Goal: Task Accomplishment & Management: Manage account settings

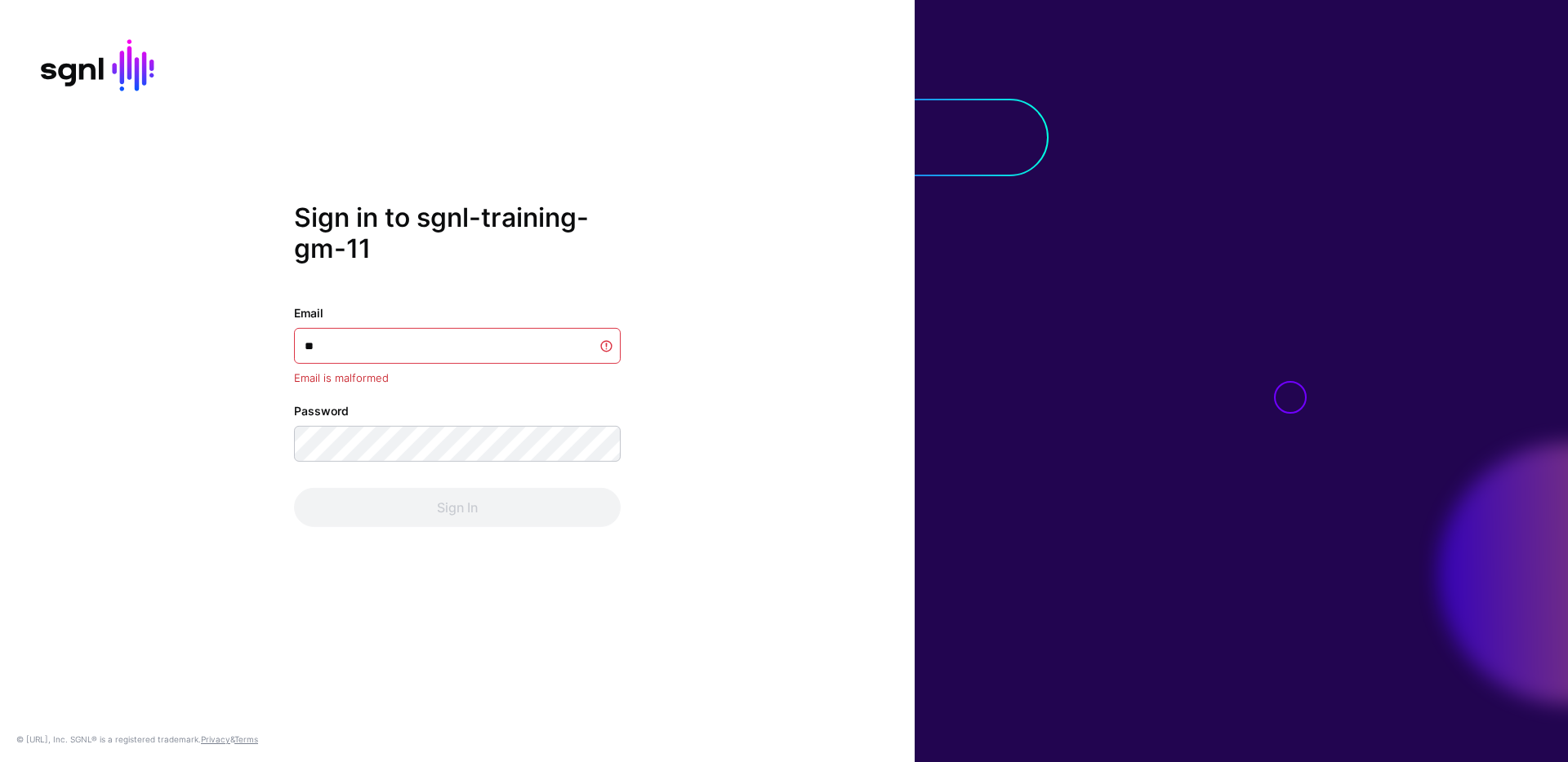
type input "*"
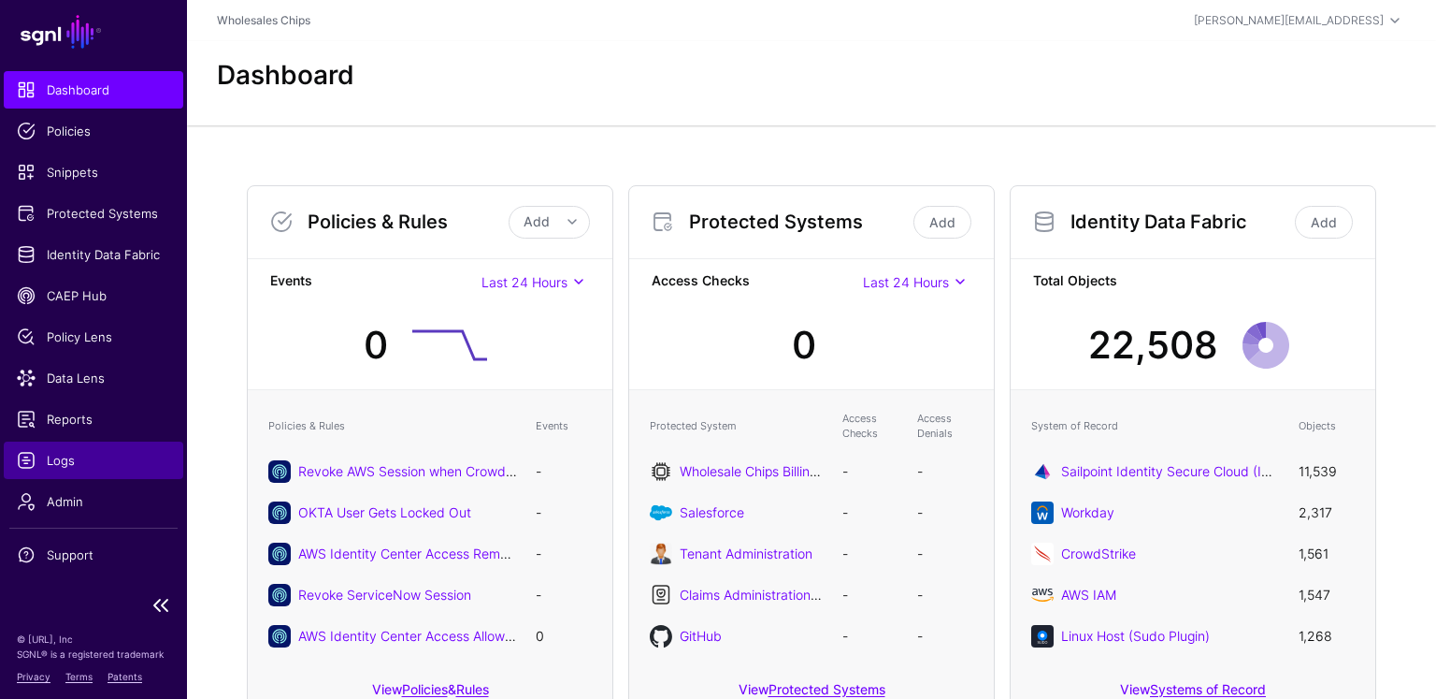
click at [35, 451] on span "Logs" at bounding box center [93, 460] width 153 height 19
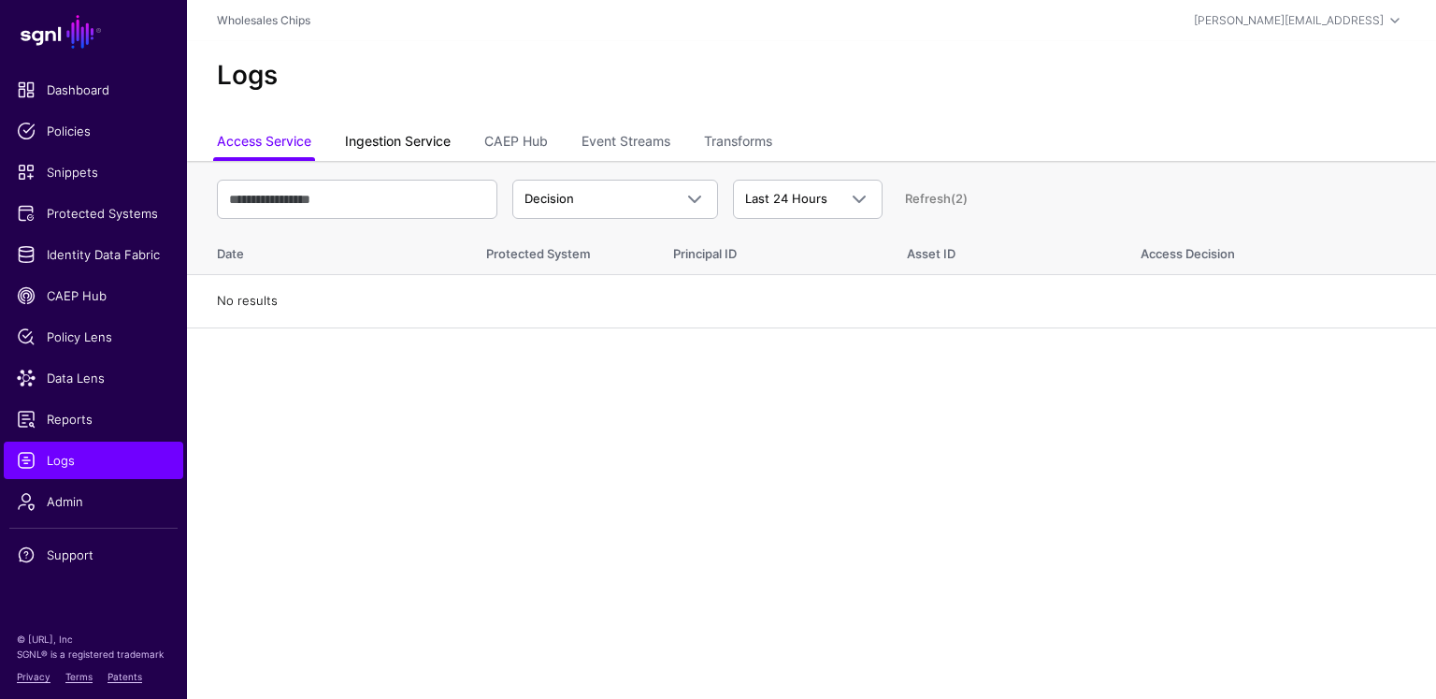
click at [383, 135] on link "Ingestion Service" at bounding box center [398, 143] width 106 height 36
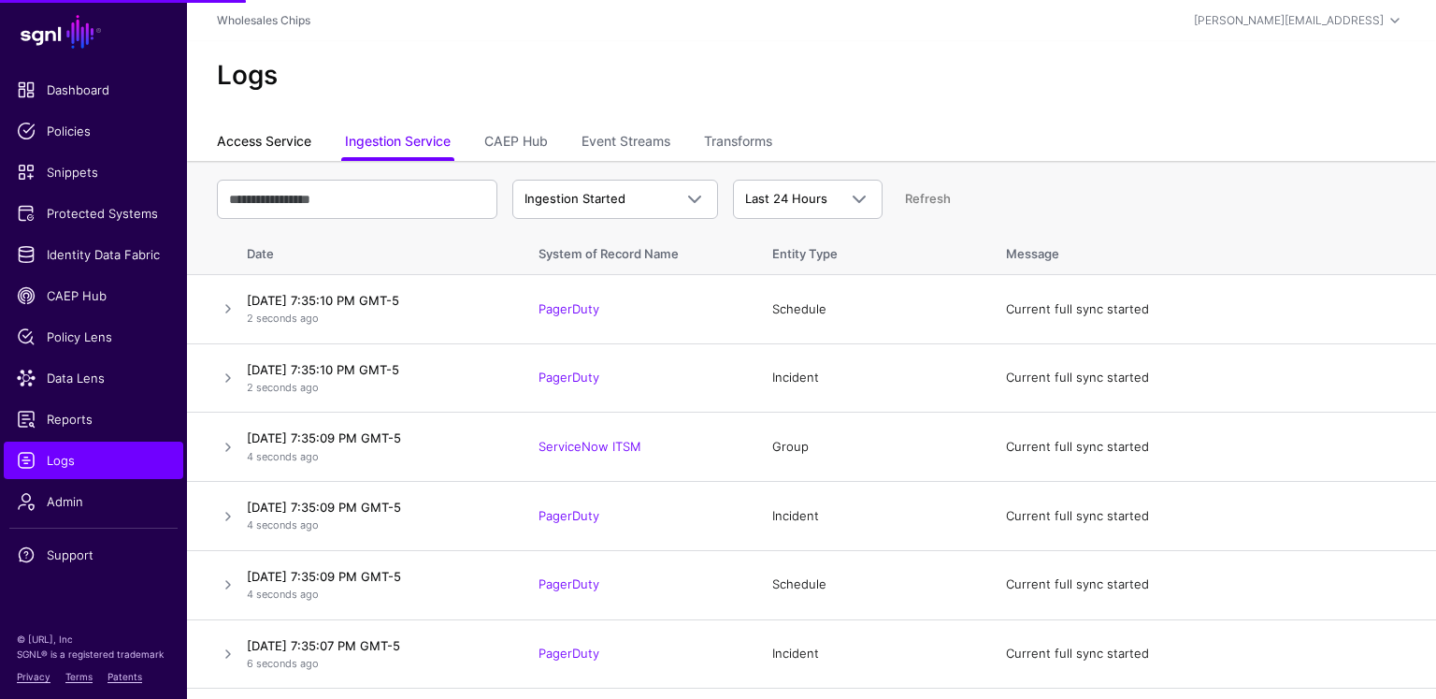
click at [291, 130] on link "Access Service" at bounding box center [264, 143] width 94 height 36
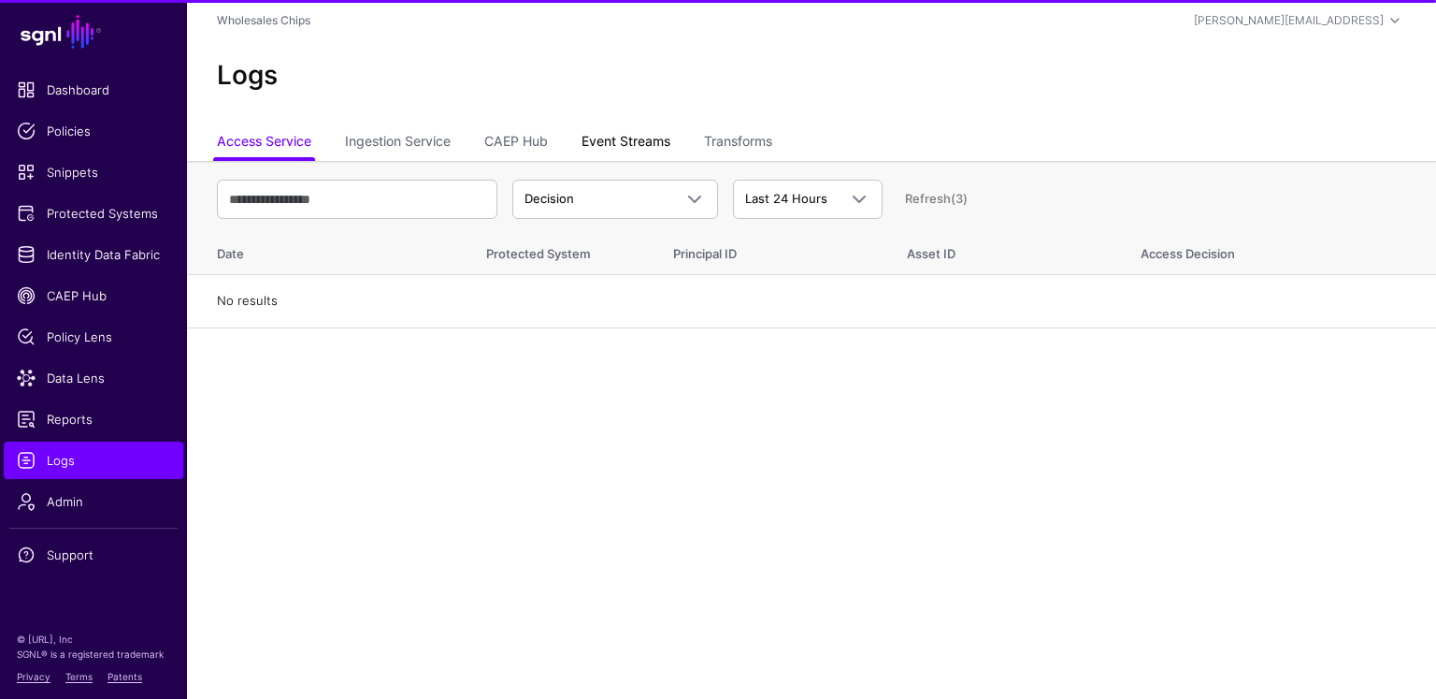
click at [598, 137] on link "Event Streams" at bounding box center [626, 143] width 89 height 36
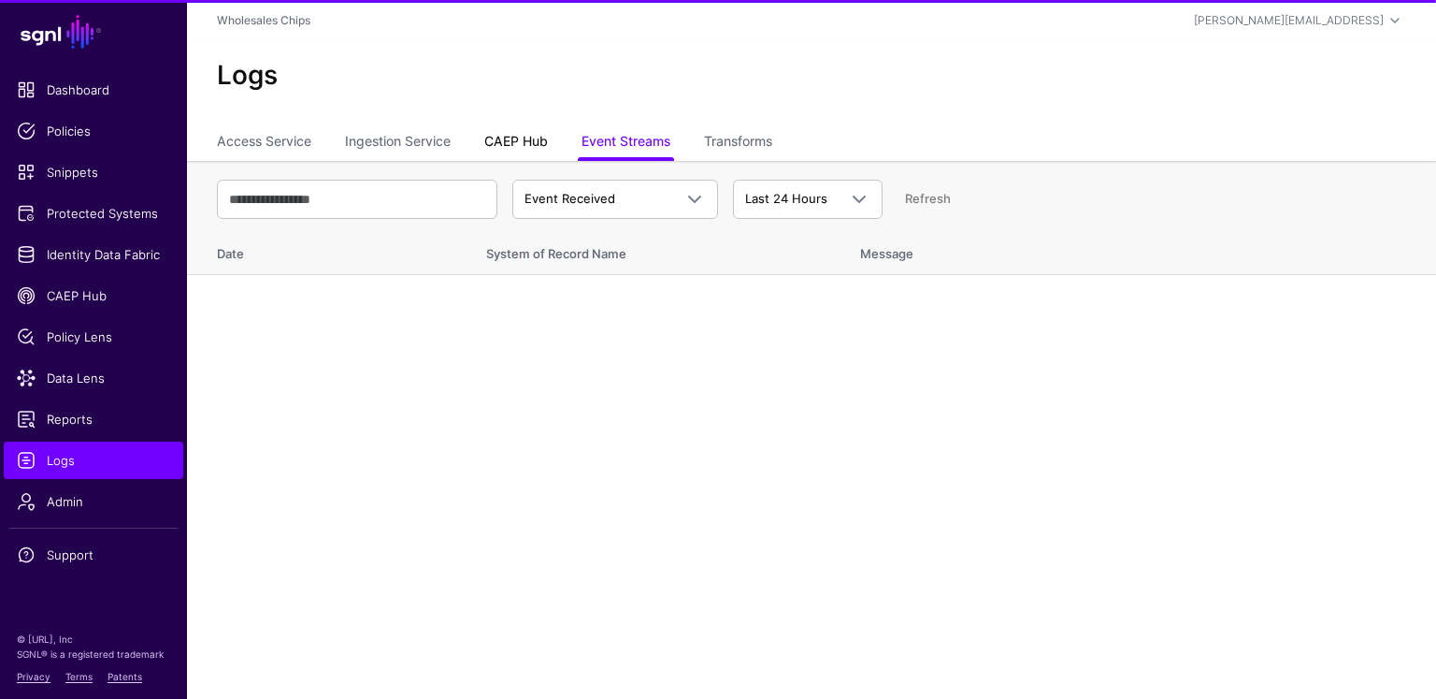
click at [543, 134] on link "CAEP Hub" at bounding box center [516, 143] width 64 height 36
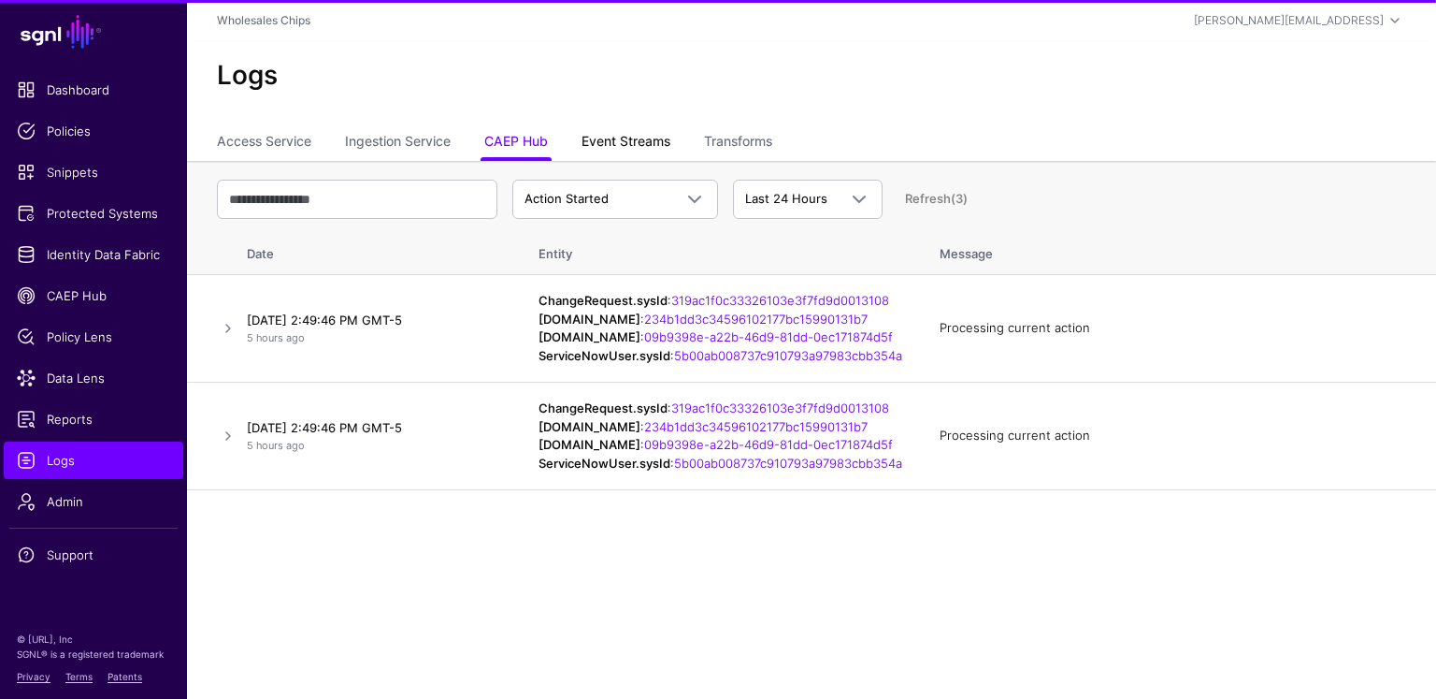
click at [635, 135] on link "Event Streams" at bounding box center [626, 143] width 89 height 36
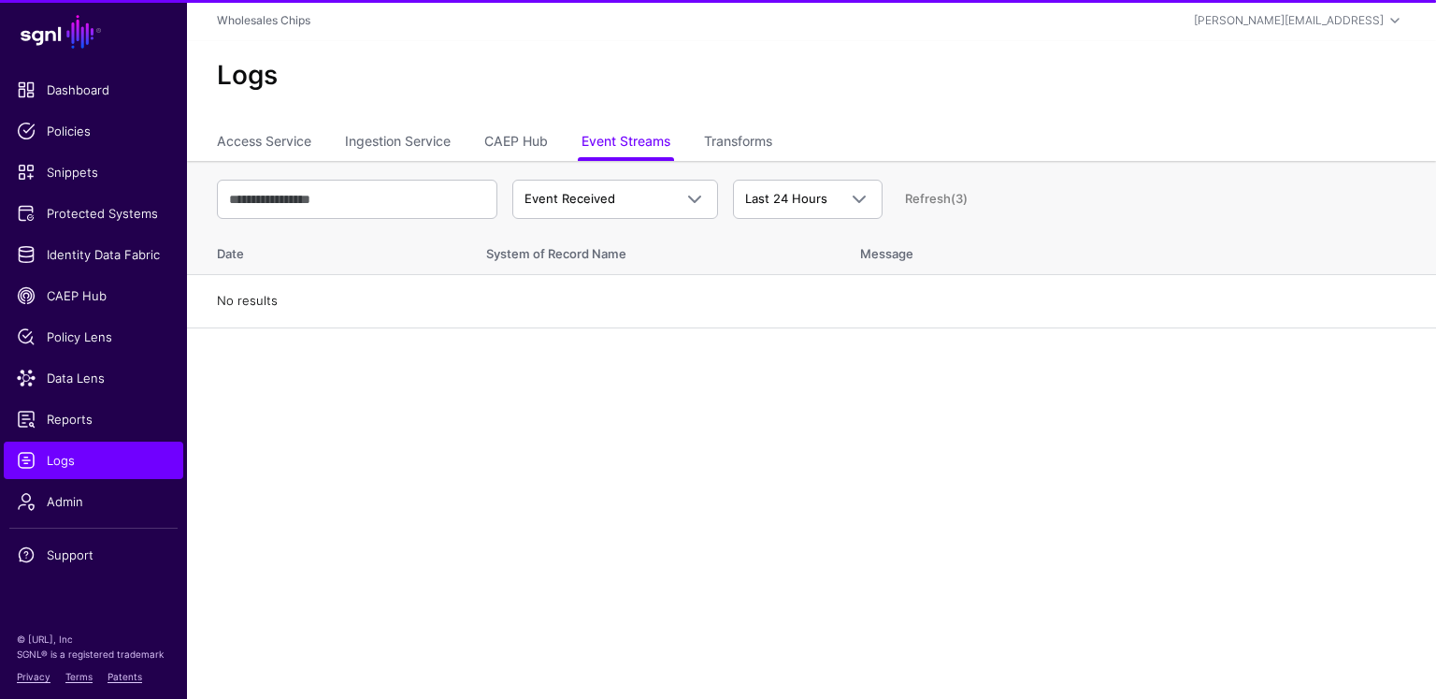
click at [781, 151] on ul "Access Service Ingestion Service CAEP Hub Event Streams Transforms" at bounding box center [812, 143] width 1190 height 36
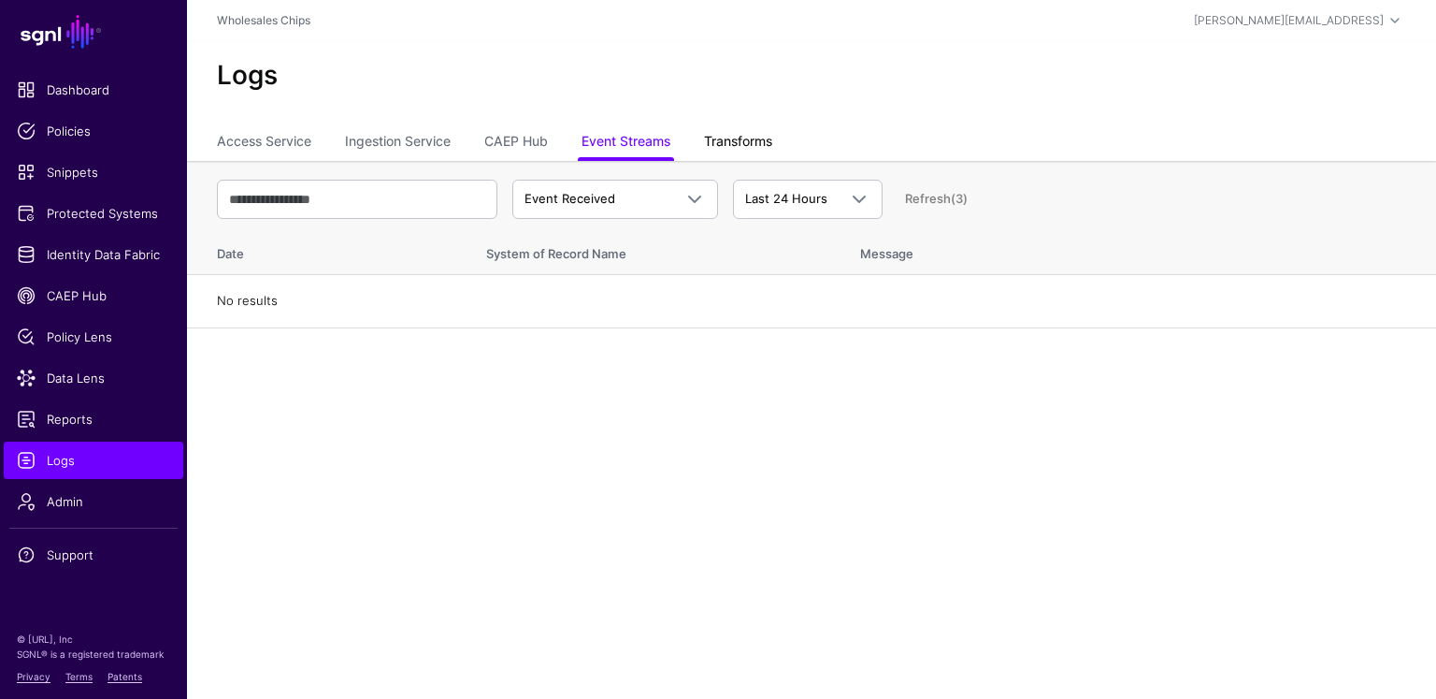
click at [768, 131] on link "Transforms" at bounding box center [738, 143] width 68 height 36
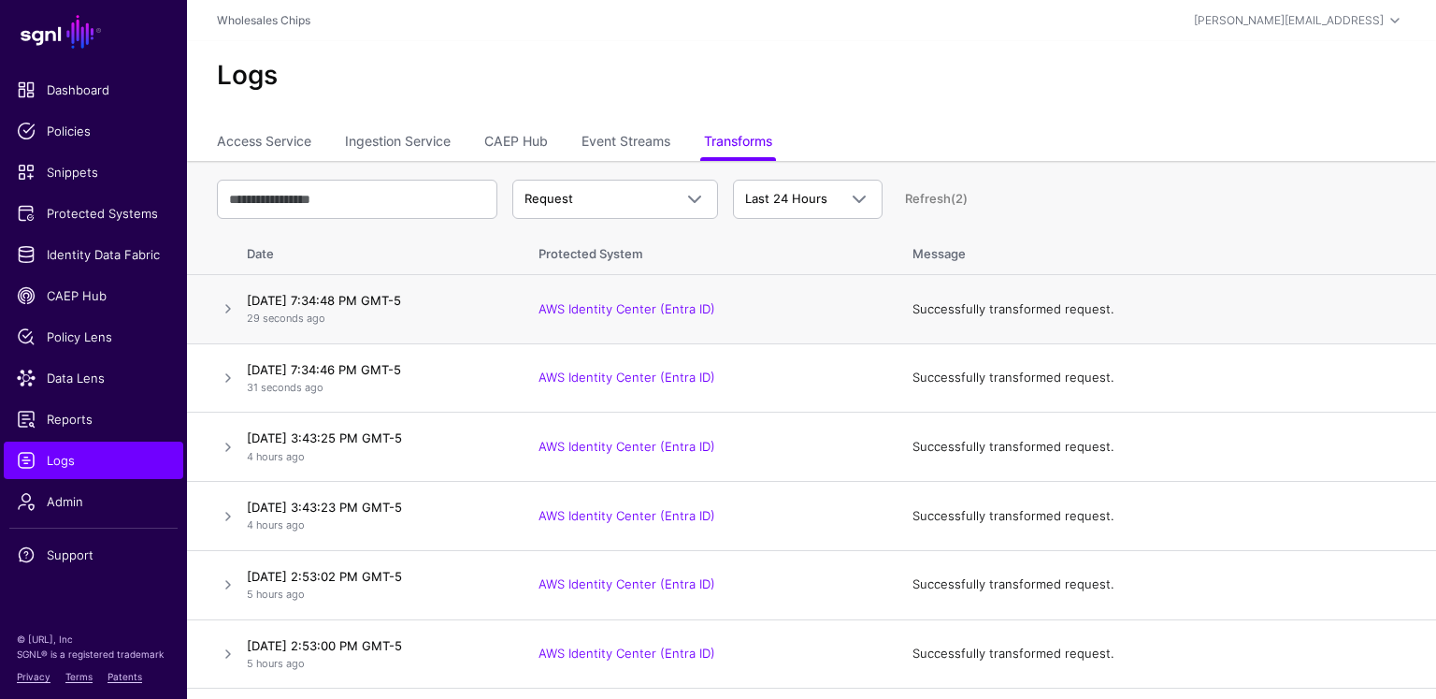
click at [242, 295] on td "September 5, 2025 at 7:34:48 PM GMT-5 29 seconds ago" at bounding box center [379, 309] width 281 height 69
click at [223, 311] on link at bounding box center [228, 308] width 22 height 22
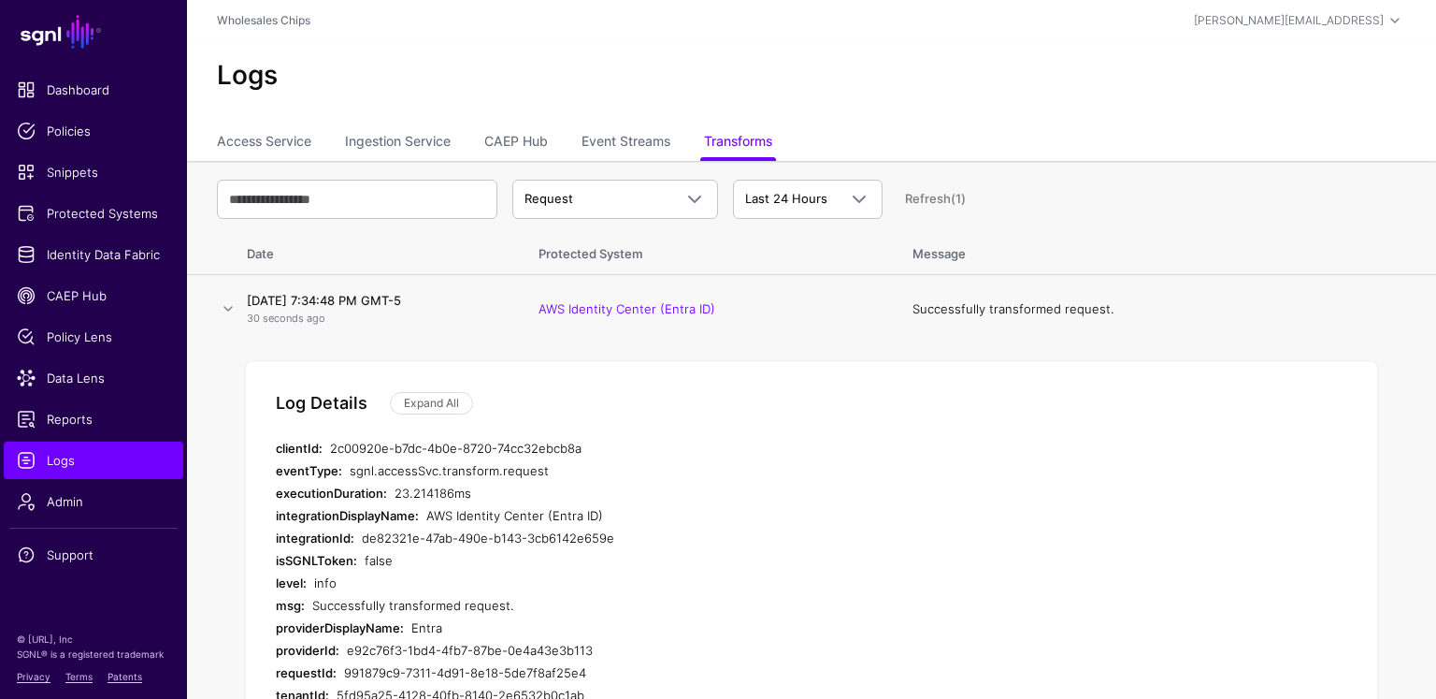
scroll to position [242, 0]
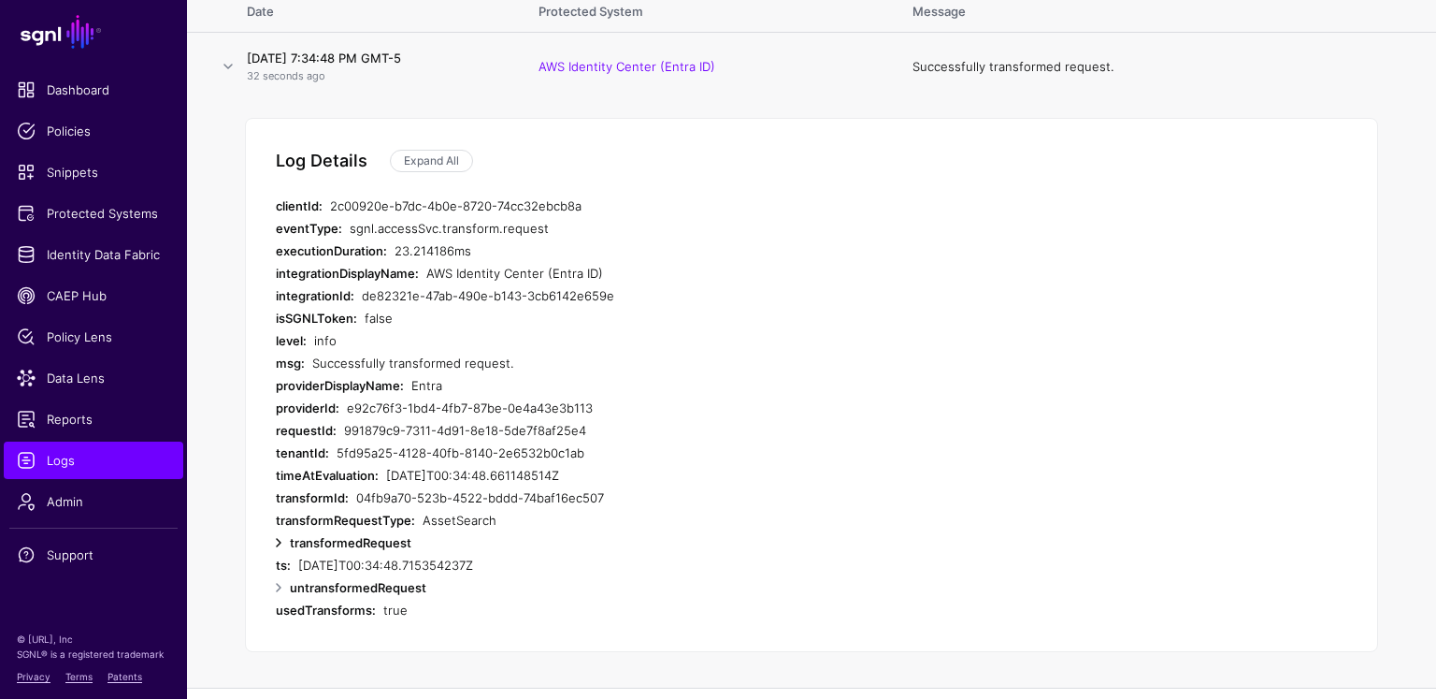
click at [286, 534] on link at bounding box center [278, 542] width 22 height 22
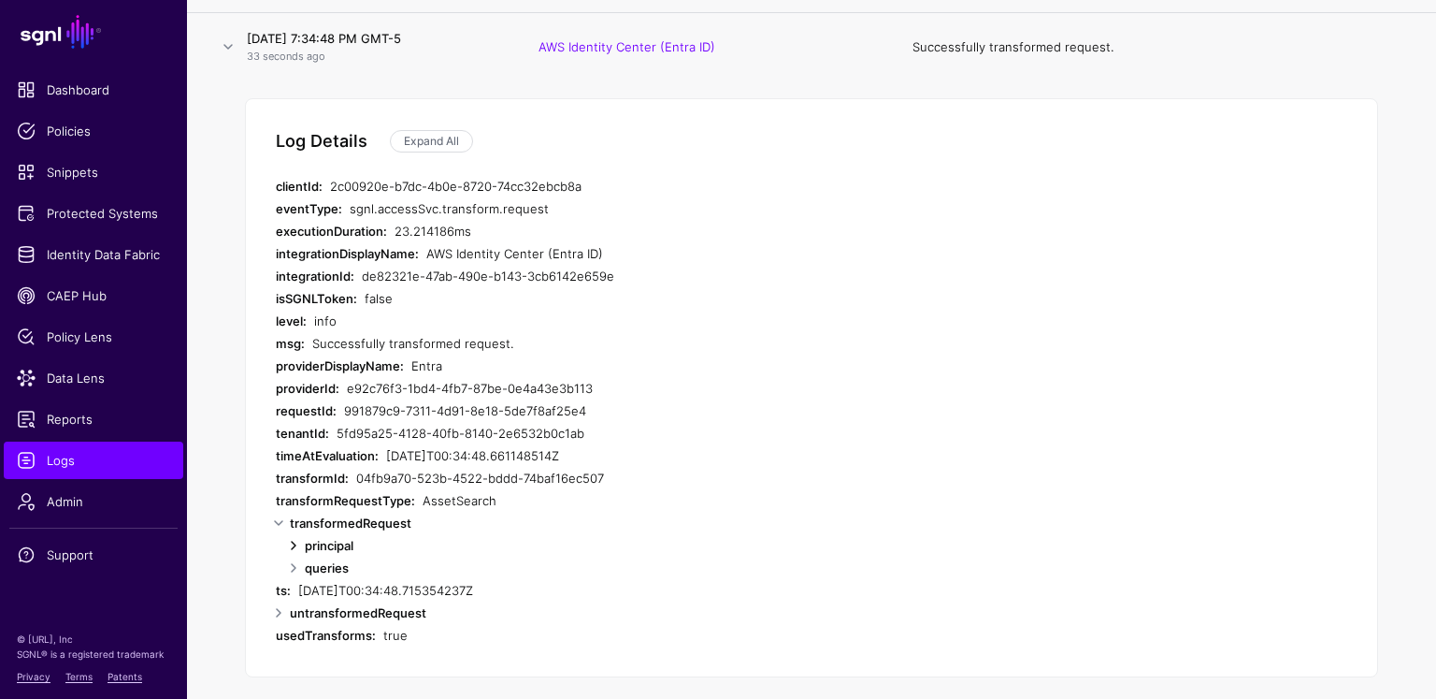
click at [291, 546] on link at bounding box center [293, 545] width 22 height 22
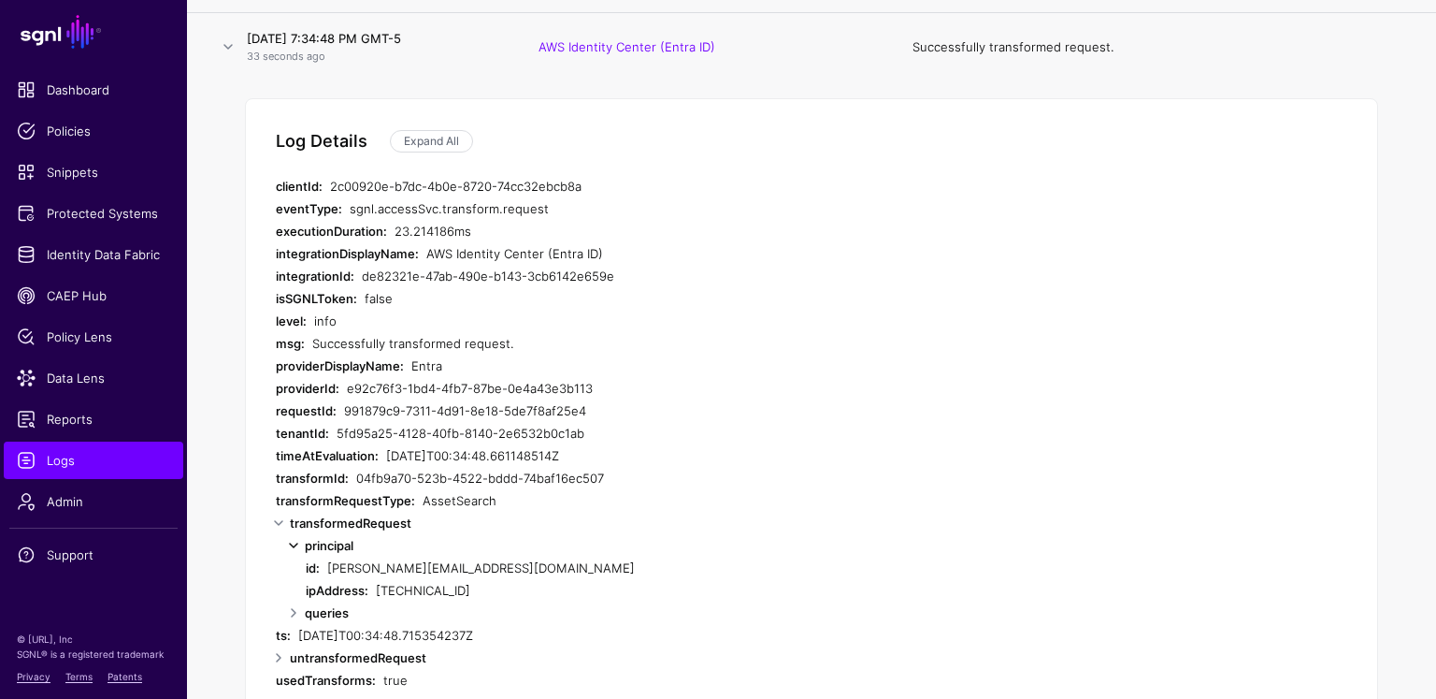
scroll to position [372, 0]
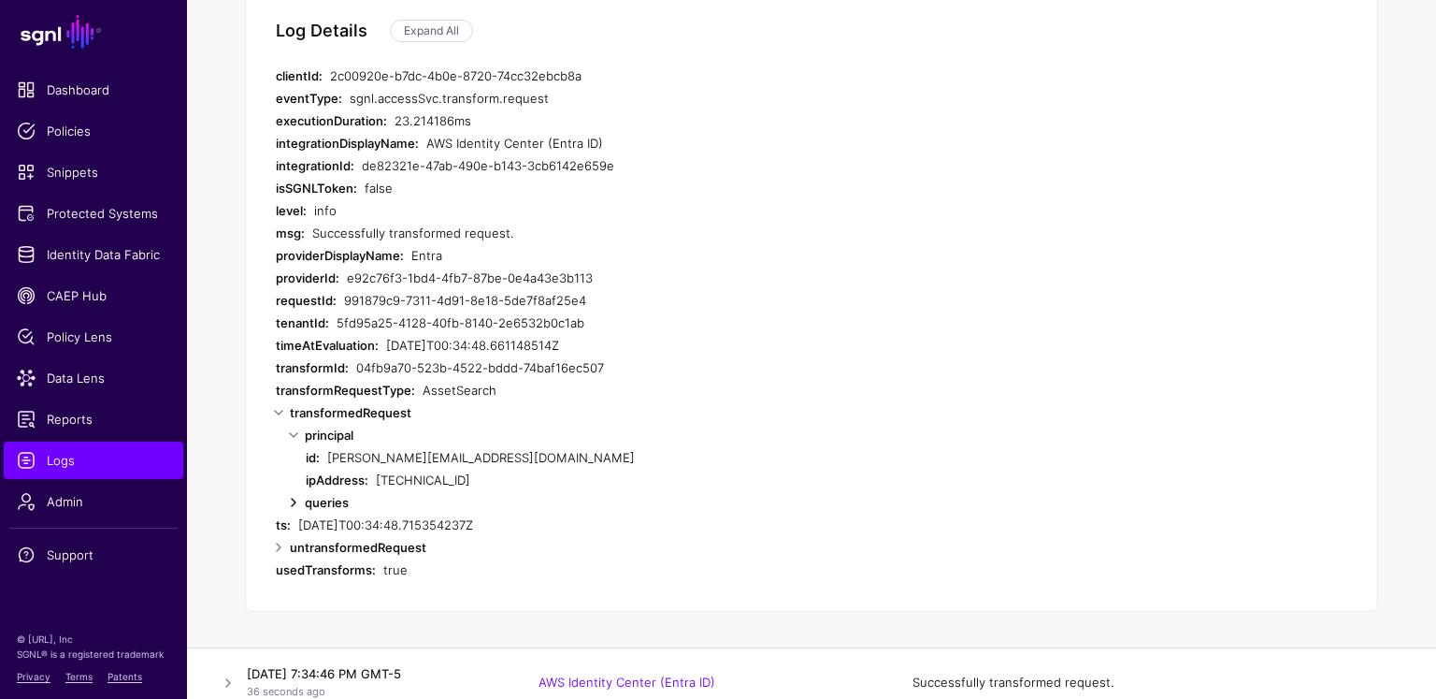
click at [292, 510] on link at bounding box center [293, 502] width 22 height 22
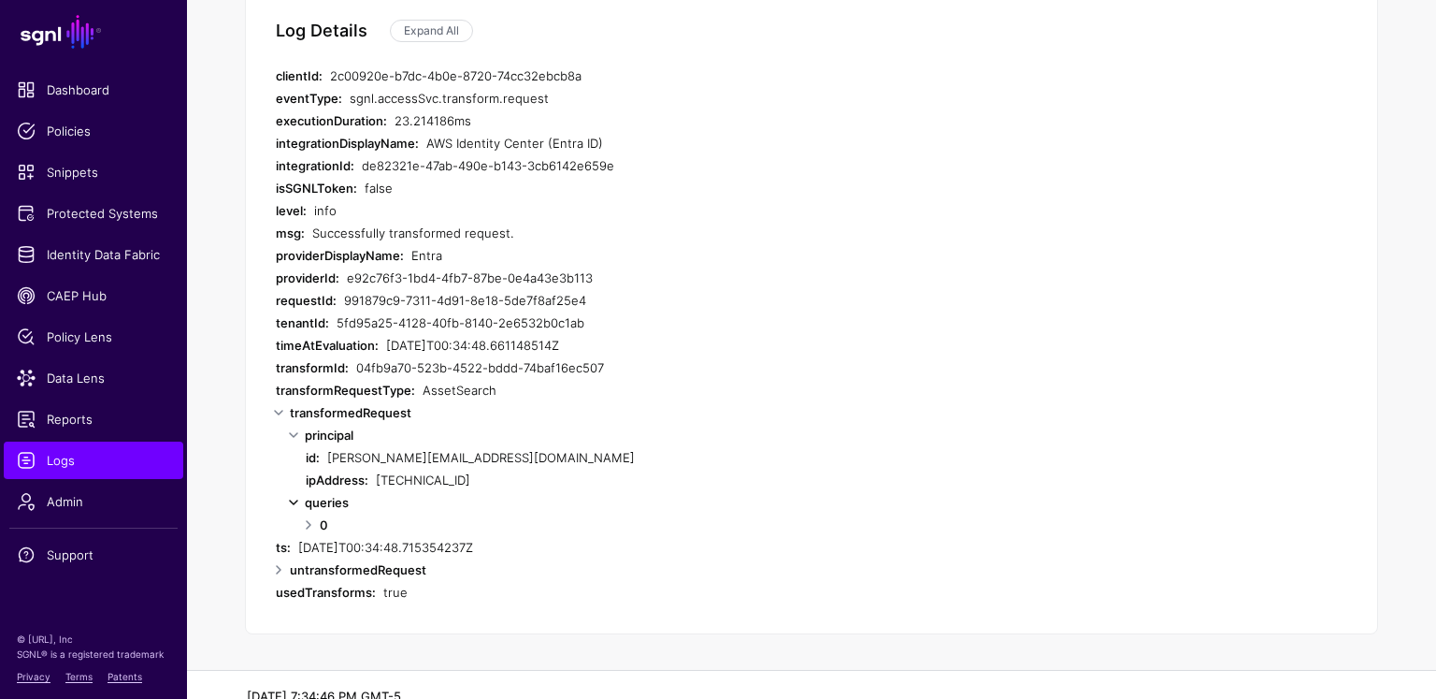
scroll to position [449, 0]
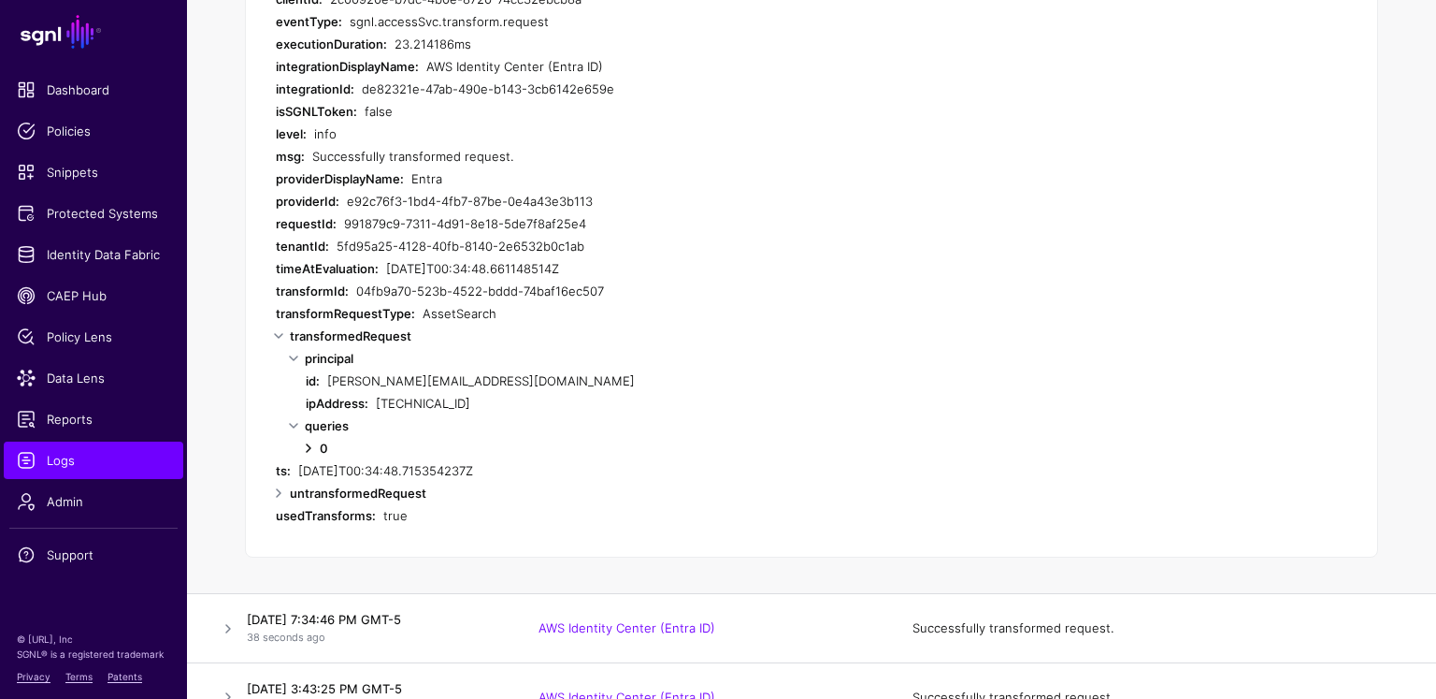
click at [310, 454] on link at bounding box center [308, 448] width 22 height 22
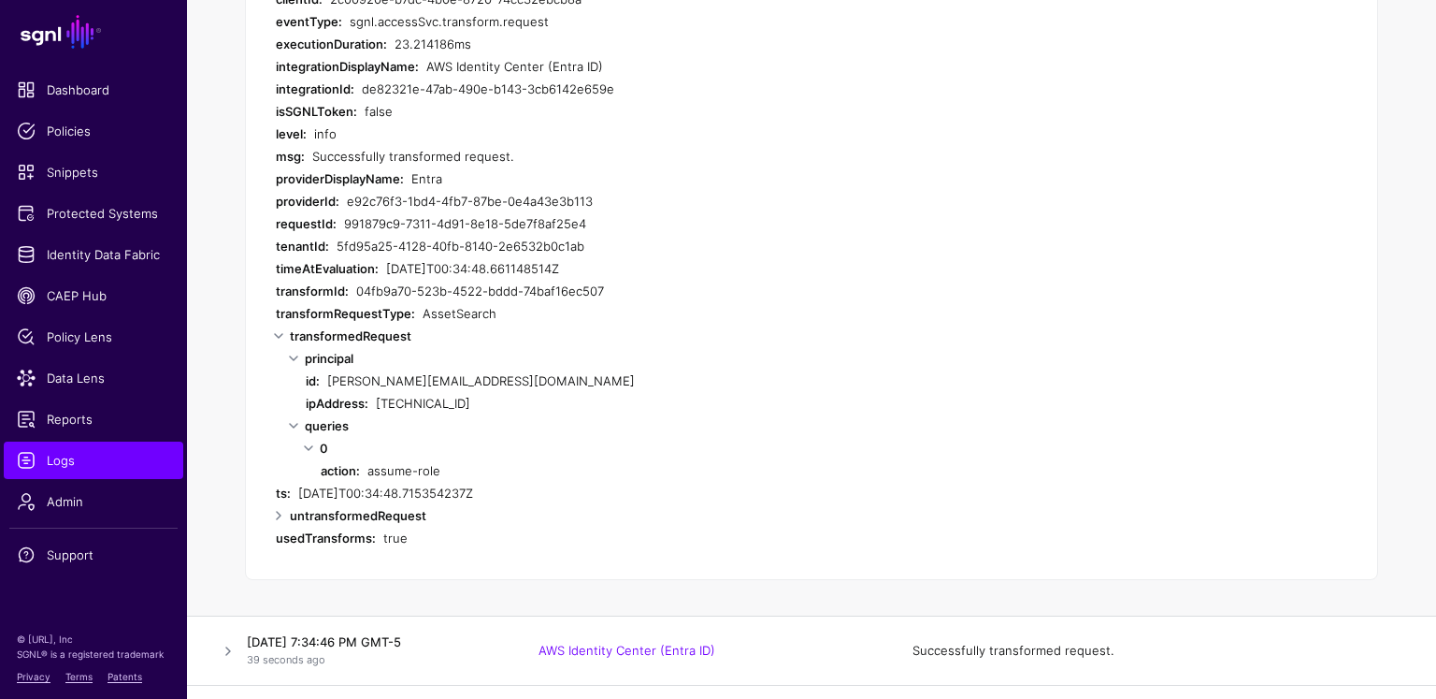
click at [319, 471] on div "0 action: assume-role" at bounding box center [827, 459] width 1042 height 45
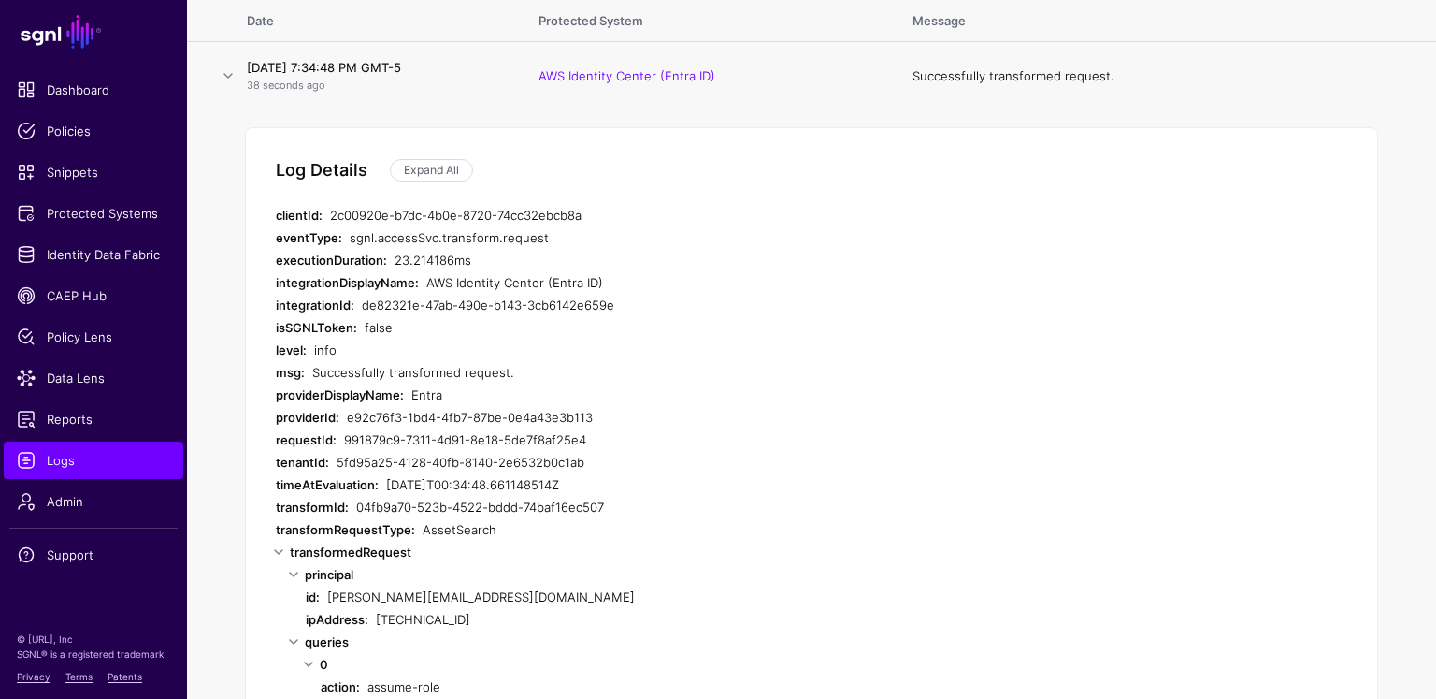
scroll to position [0, 0]
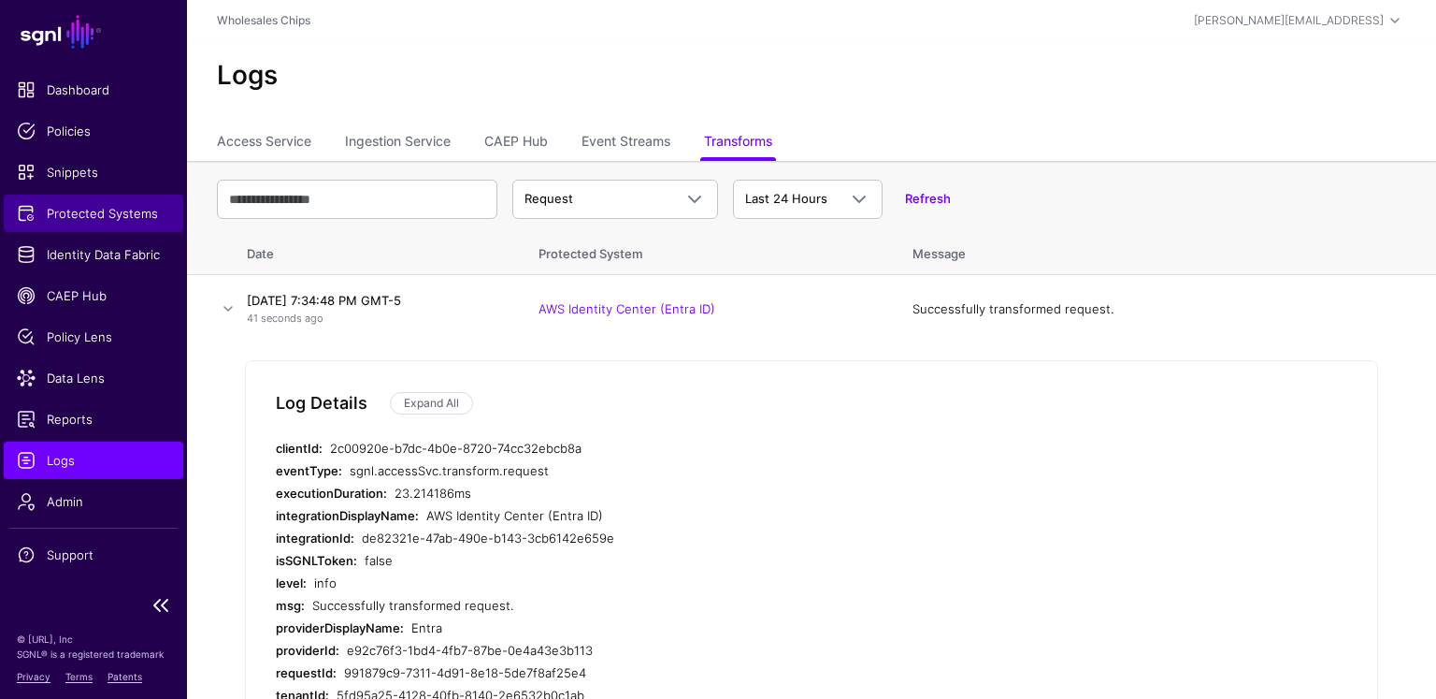
click at [94, 209] on span "Protected Systems" at bounding box center [93, 213] width 153 height 19
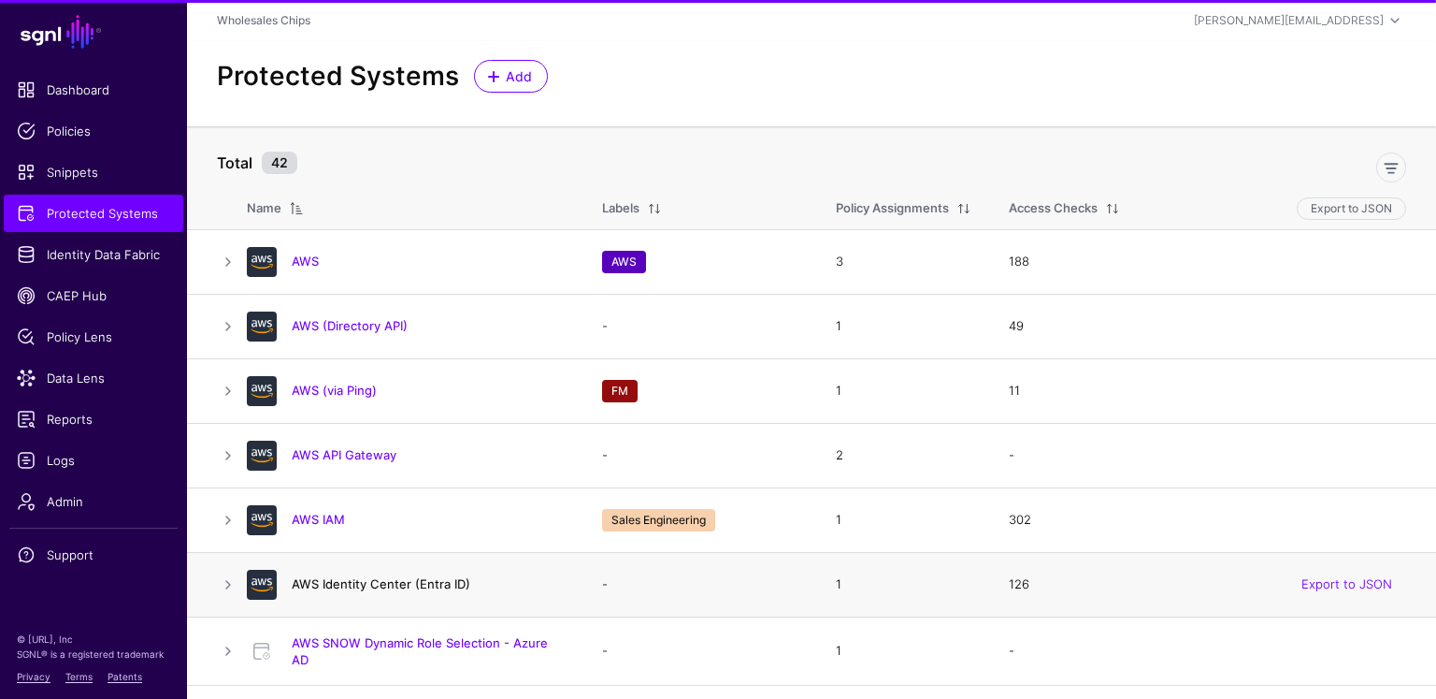
click at [393, 586] on link "AWS Identity Center (Entra ID)" at bounding box center [381, 583] width 179 height 15
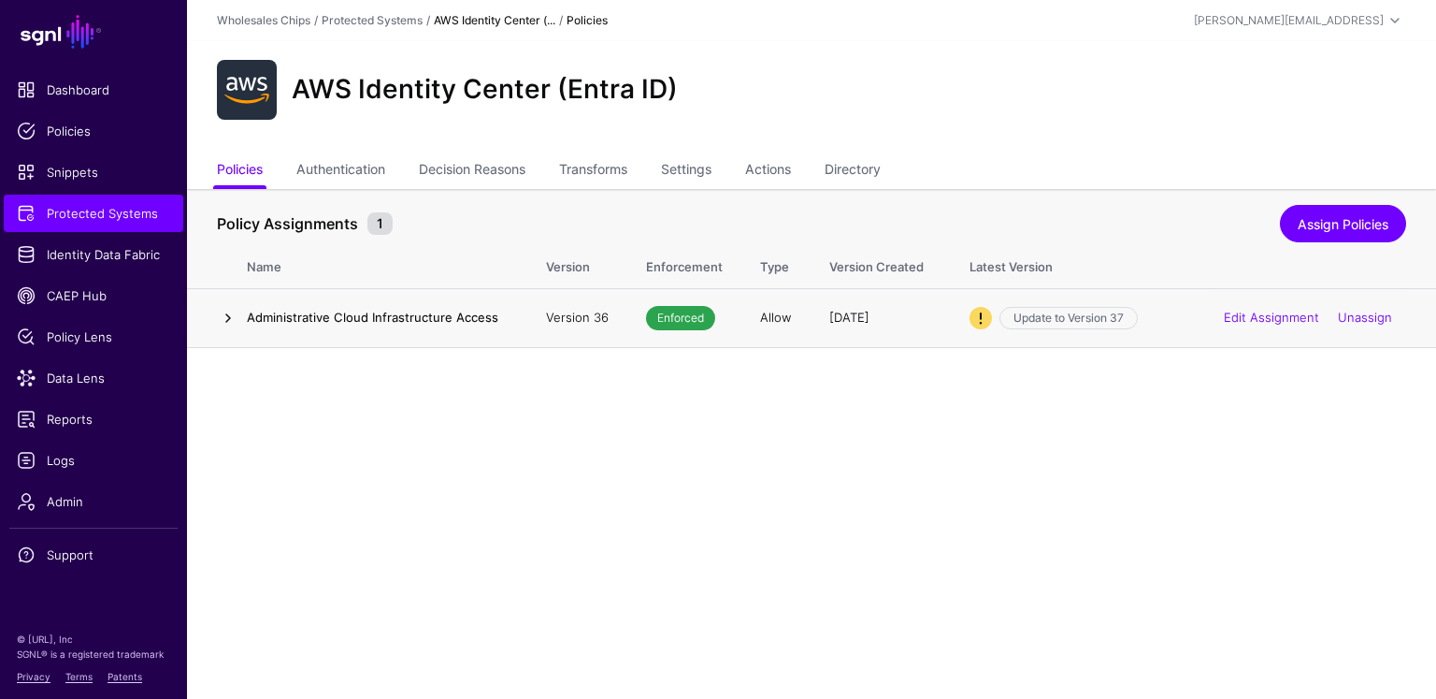
click at [228, 310] on link at bounding box center [228, 318] width 22 height 22
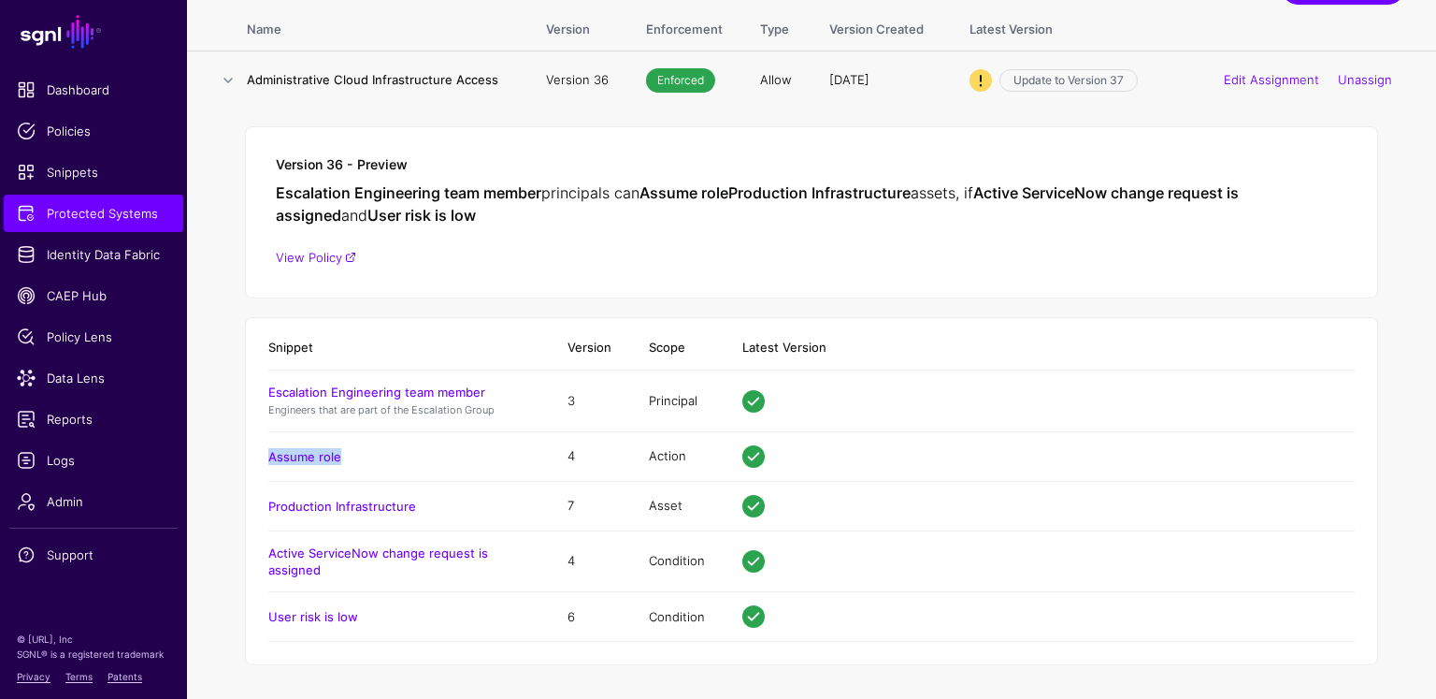
scroll to position [105, 0]
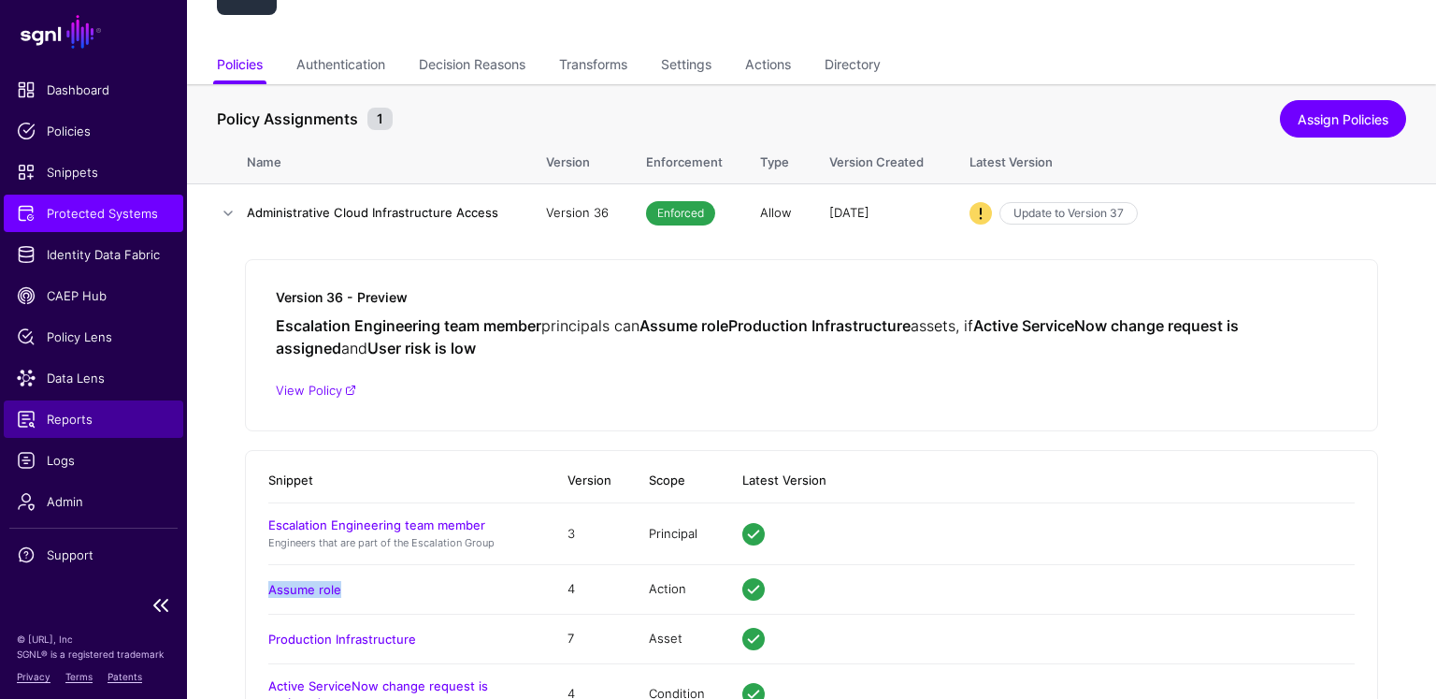
click at [90, 410] on span "Reports" at bounding box center [93, 419] width 153 height 19
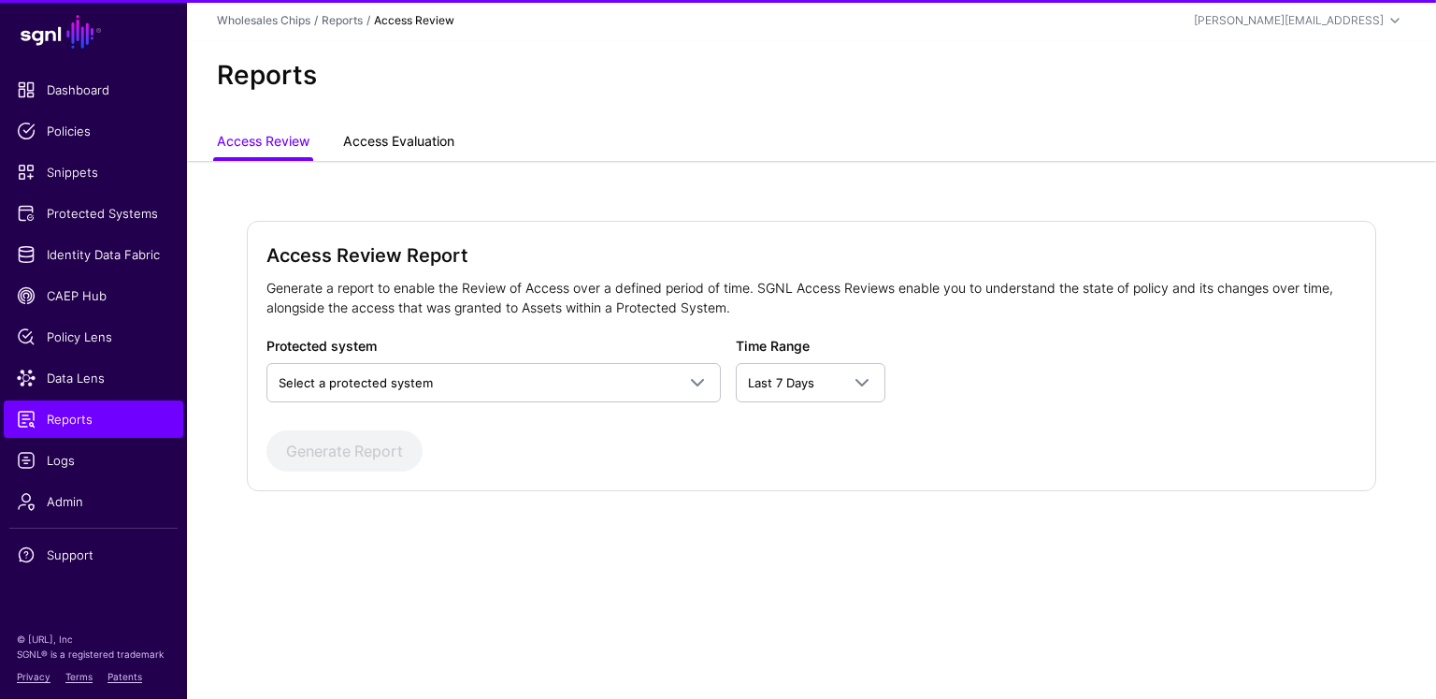
click at [410, 148] on link "Access Evaluation" at bounding box center [398, 143] width 111 height 36
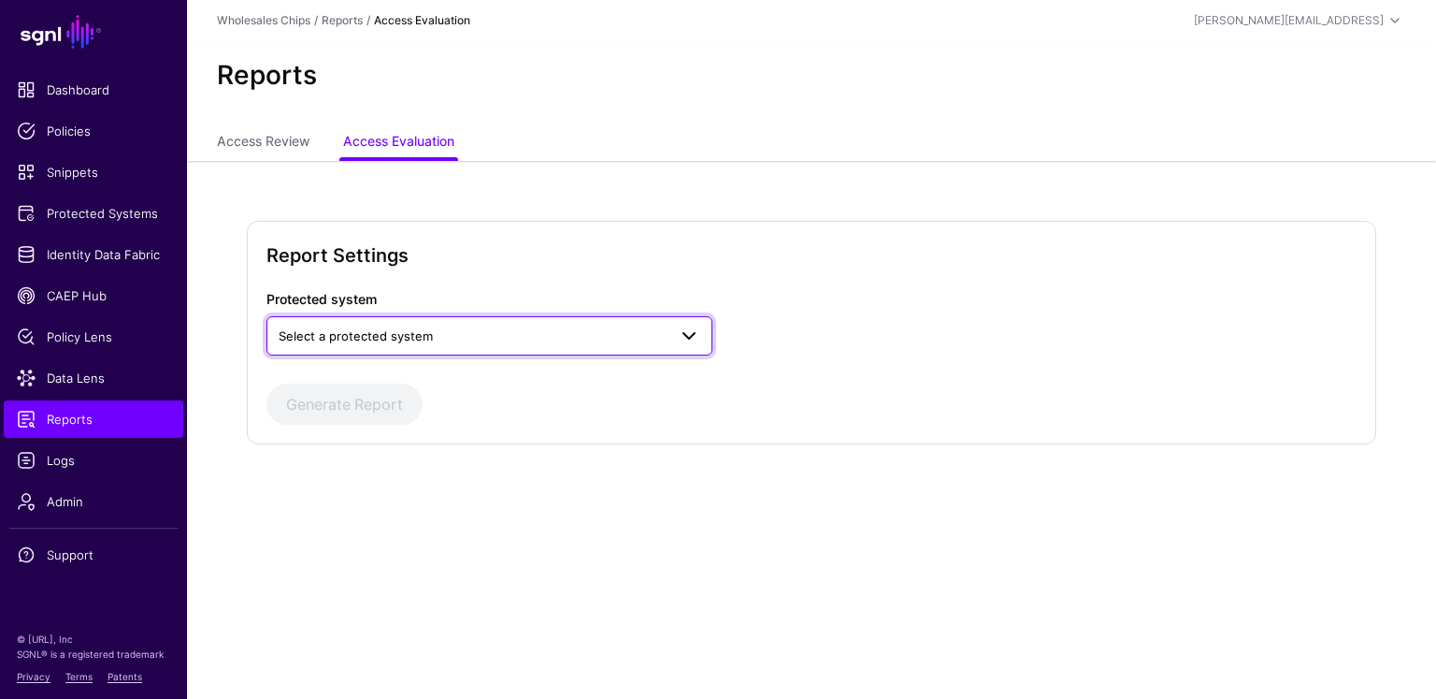
click at [452, 340] on span "Select a protected system" at bounding box center [473, 335] width 388 height 21
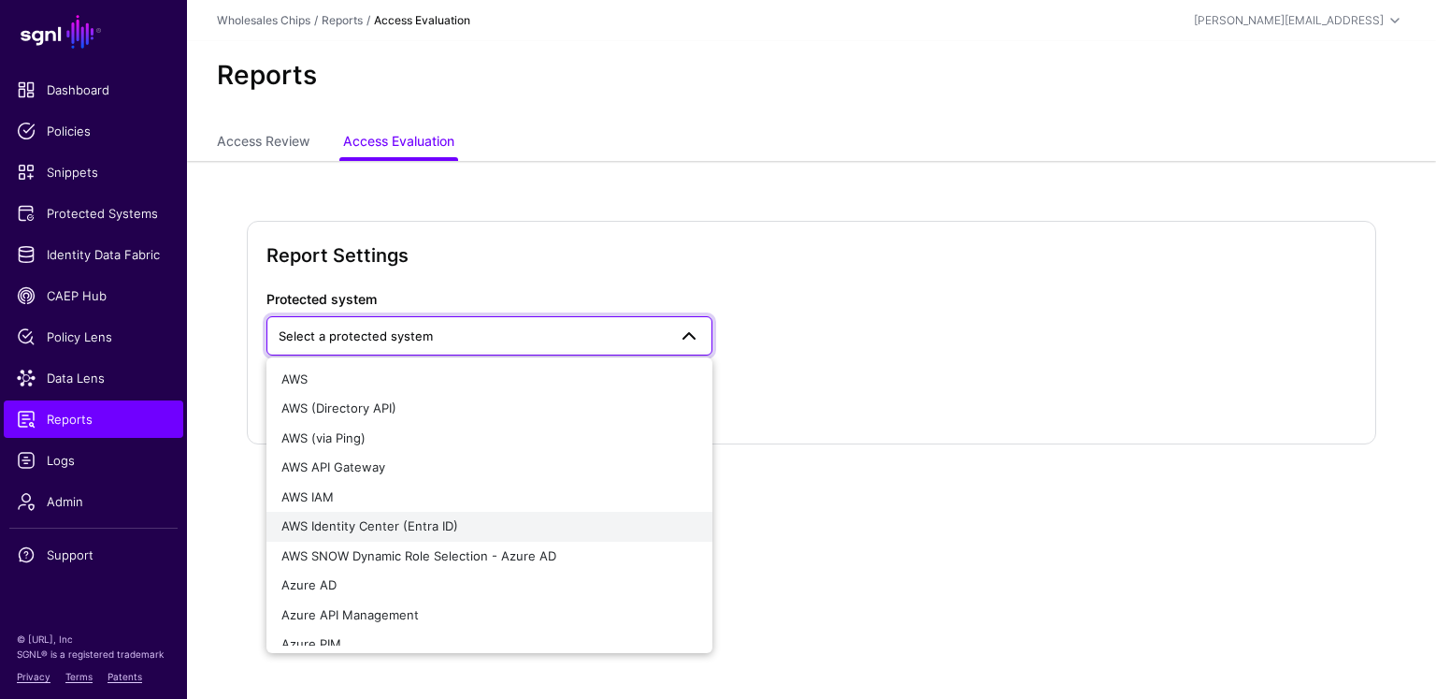
click at [413, 513] on button "AWS Identity Center (Entra ID)" at bounding box center [490, 527] width 446 height 30
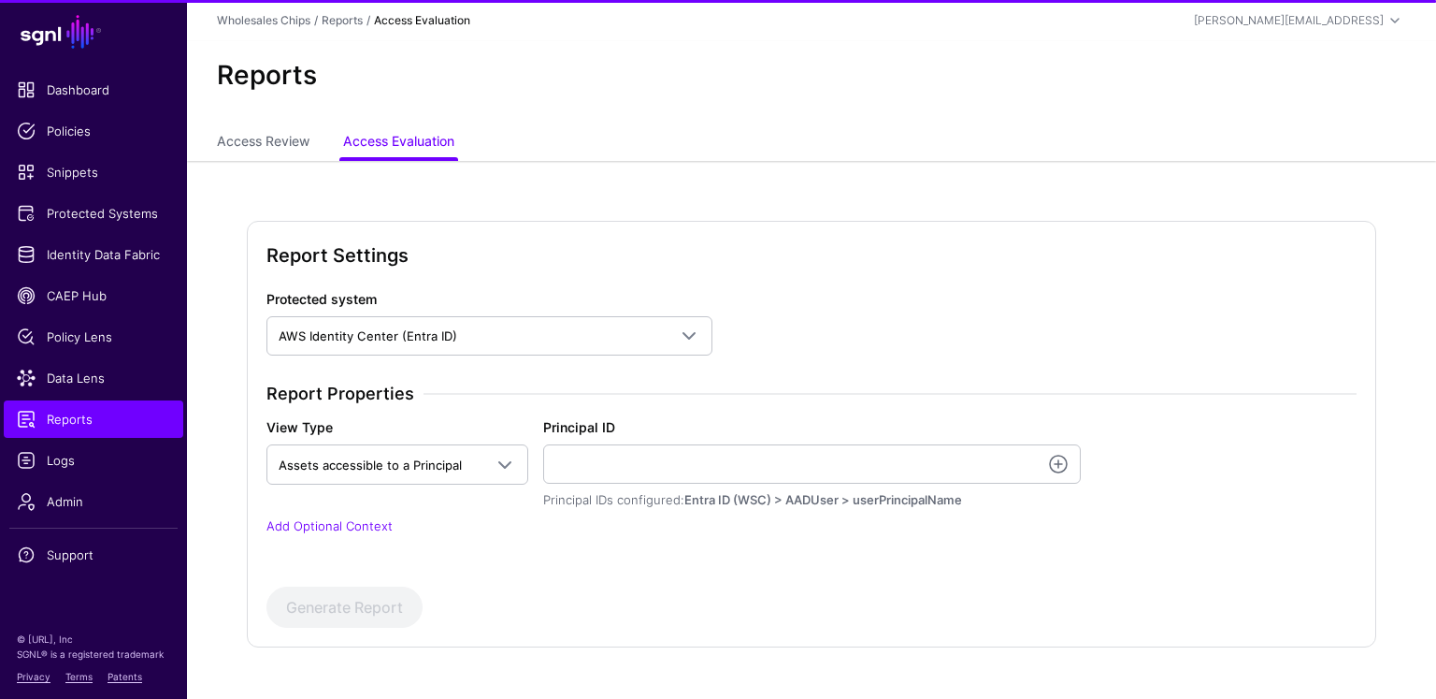
click at [677, 418] on div "Principal ID Principal IDs configured: Entra ID (WSC) > AADUser > userPrincipal…" at bounding box center [812, 463] width 538 height 93
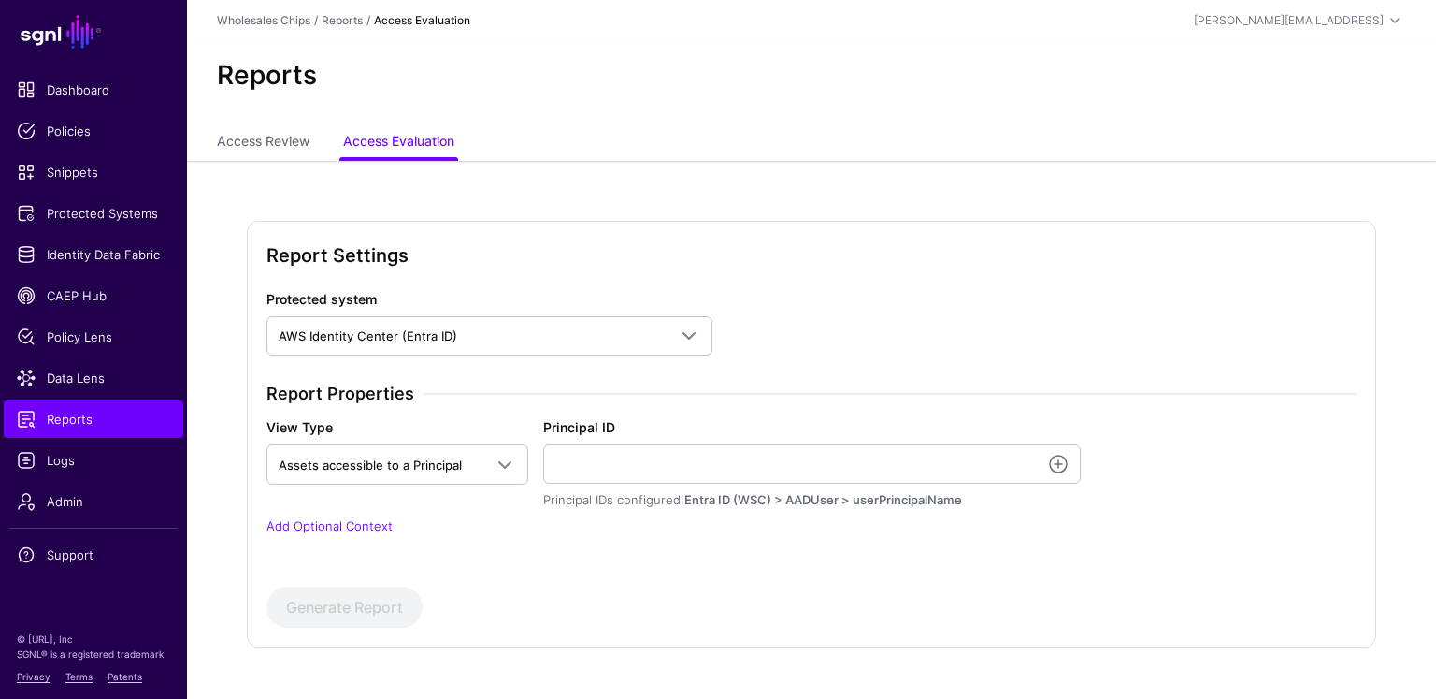
click at [677, 437] on div "Principal ID Principal IDs configured: Entra ID (WSC) > AADUser > userPrincipal…" at bounding box center [812, 463] width 538 height 93
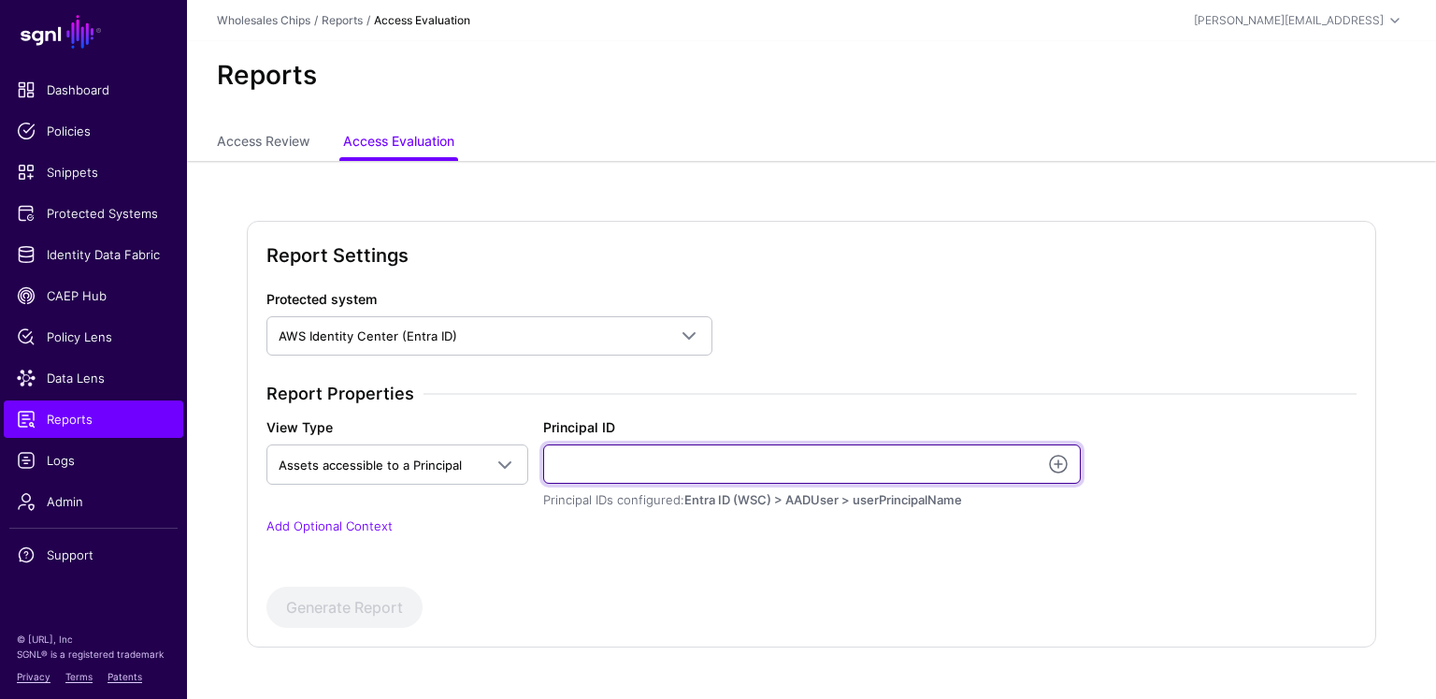
click at [680, 453] on input "Principal ID" at bounding box center [812, 463] width 538 height 39
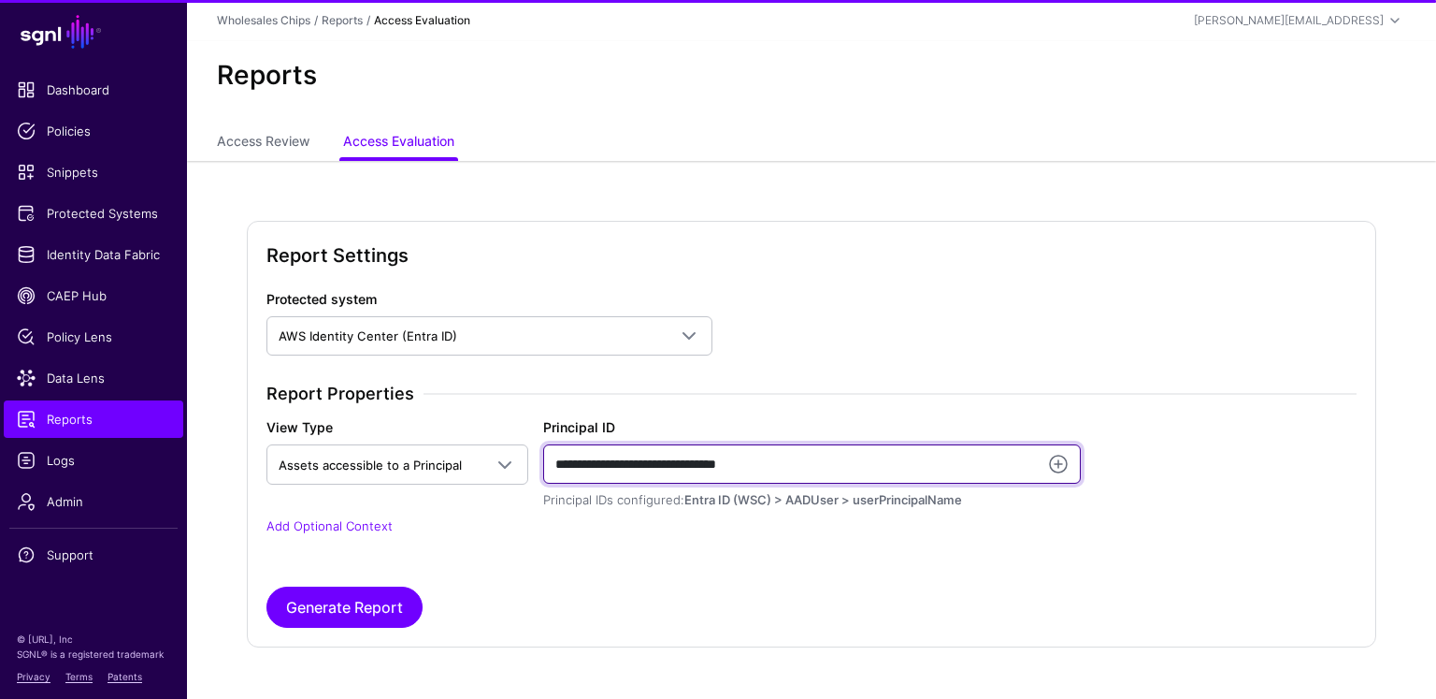
type input "**********"
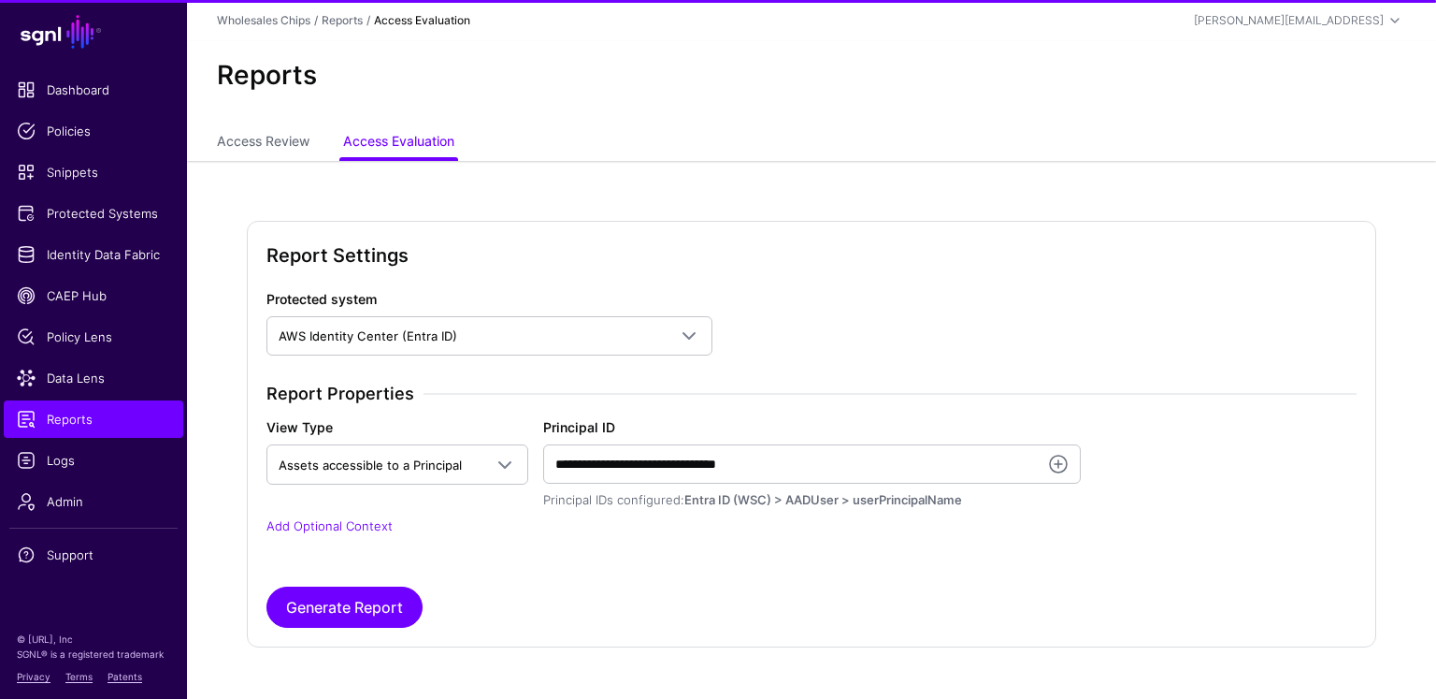
click at [367, 521] on link "Add Optional Context" at bounding box center [330, 525] width 126 height 15
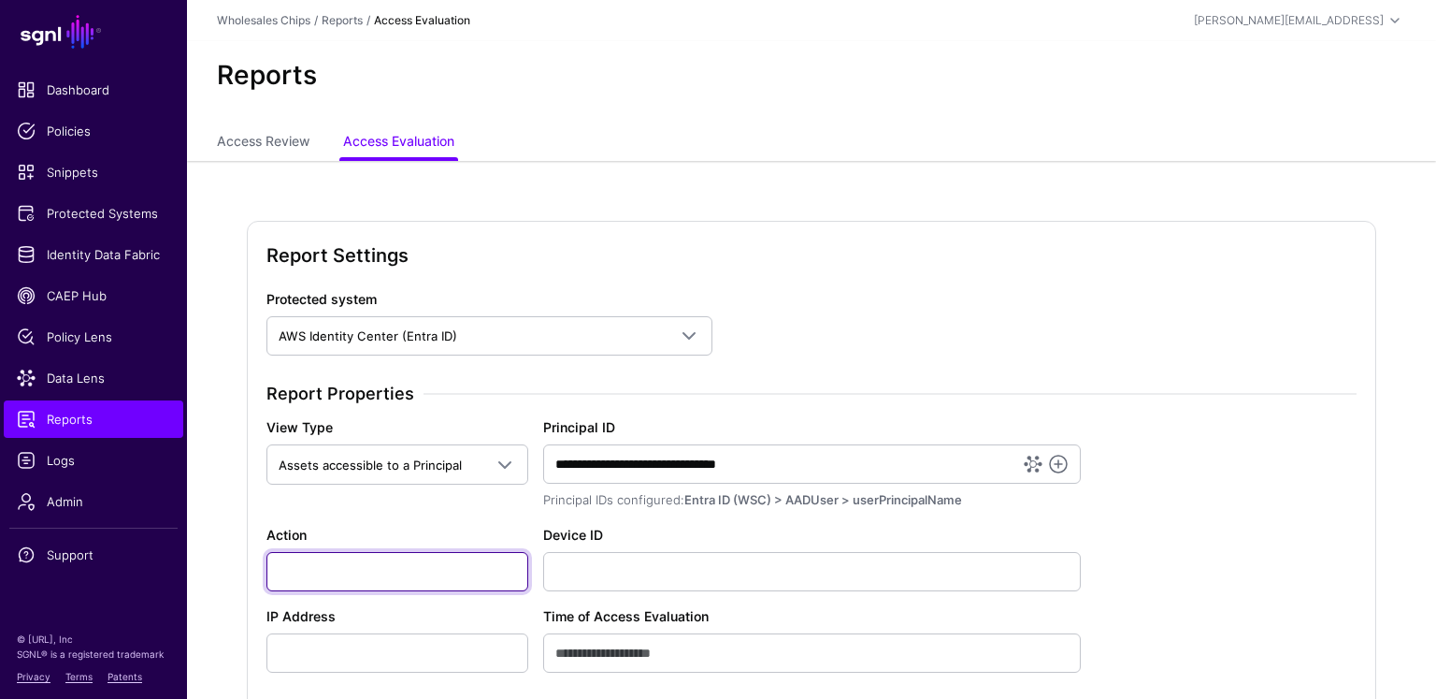
click at [355, 574] on input "Action" at bounding box center [398, 571] width 262 height 39
type input "**********"
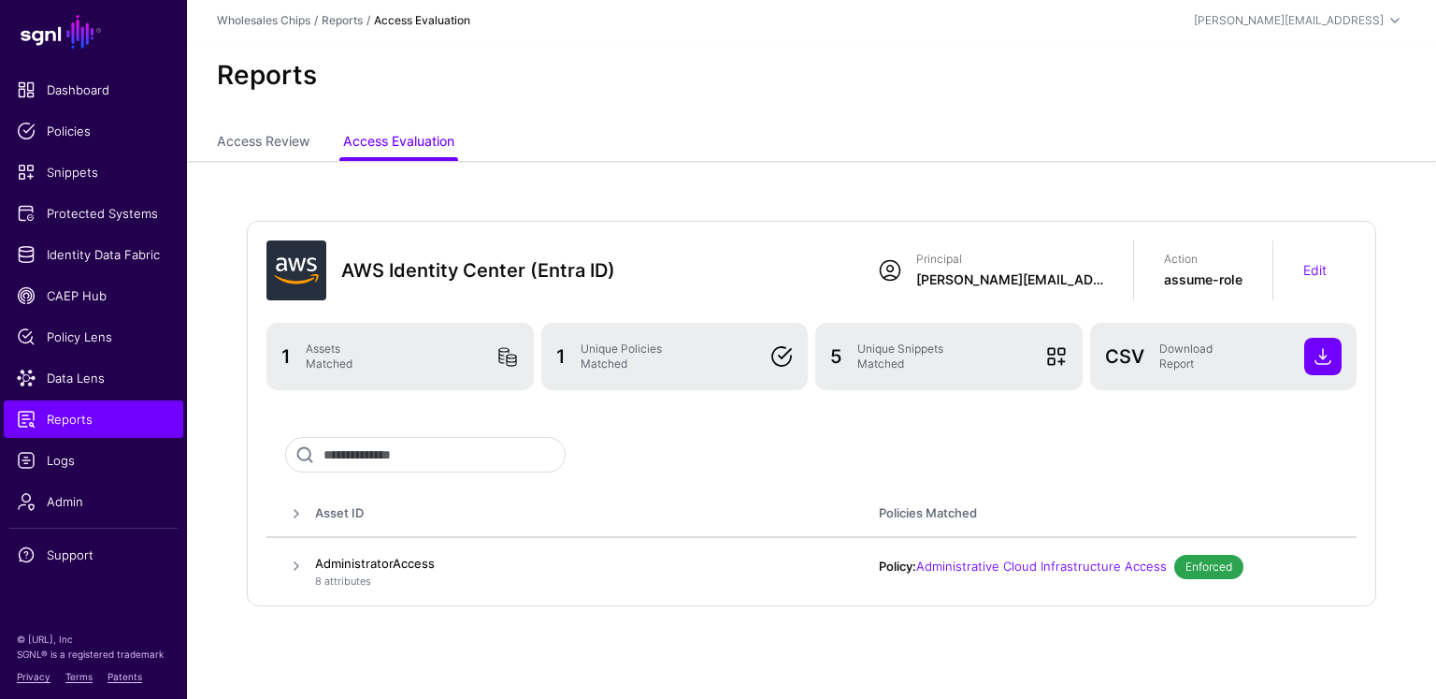
scroll to position [18, 0]
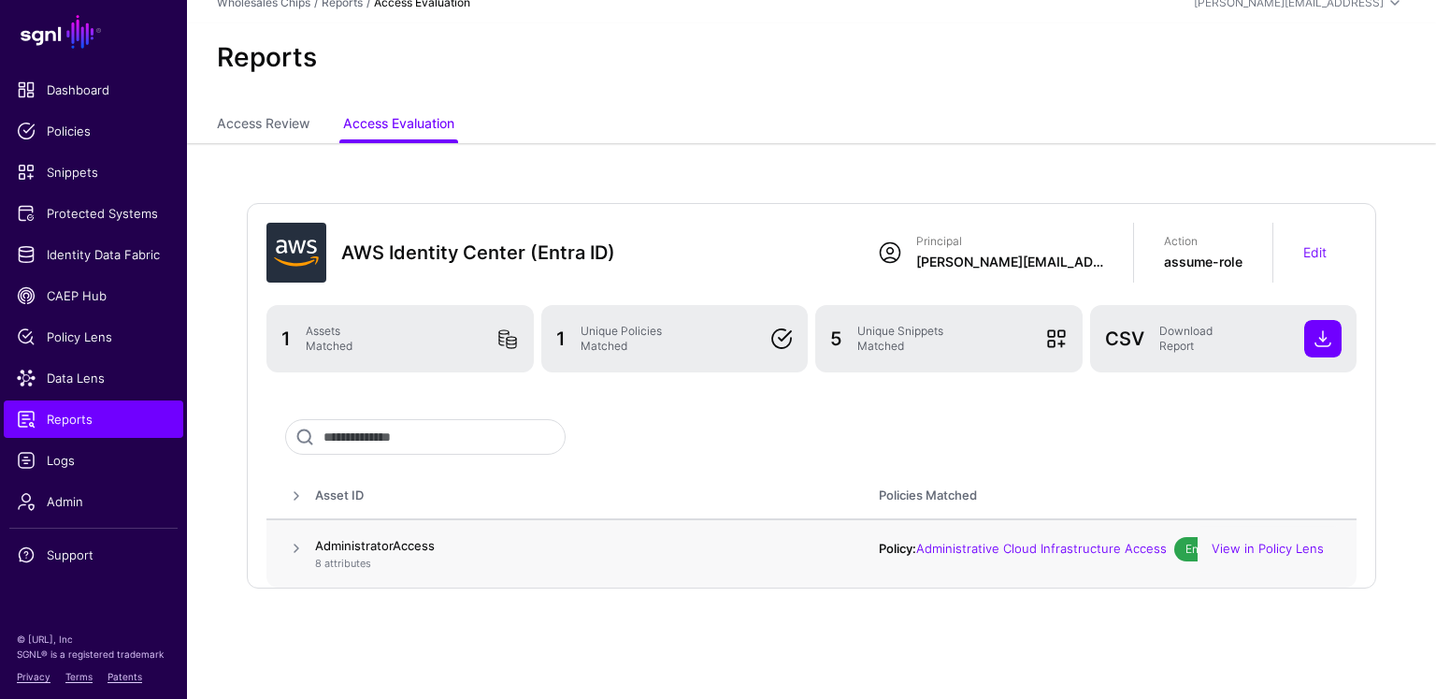
click at [276, 557] on td at bounding box center [291, 553] width 49 height 69
click at [299, 548] on span at bounding box center [296, 548] width 22 height 22
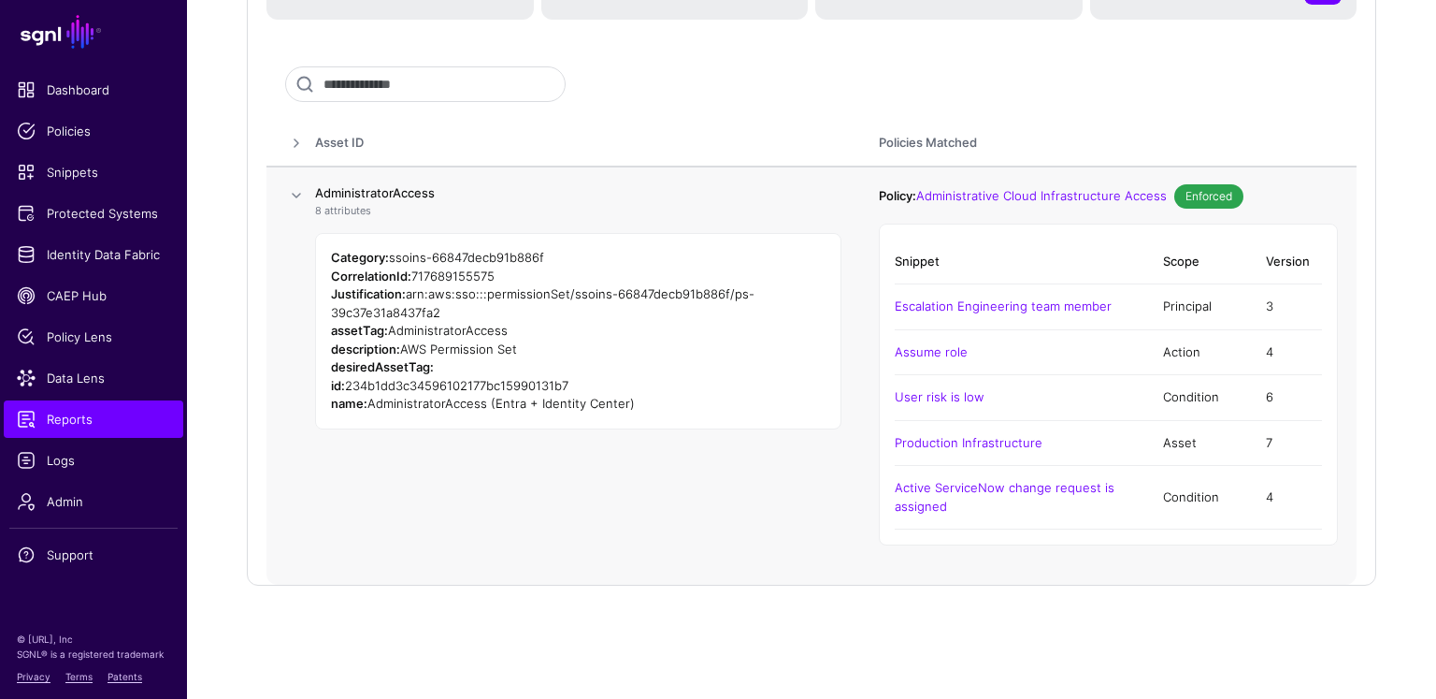
scroll to position [208, 0]
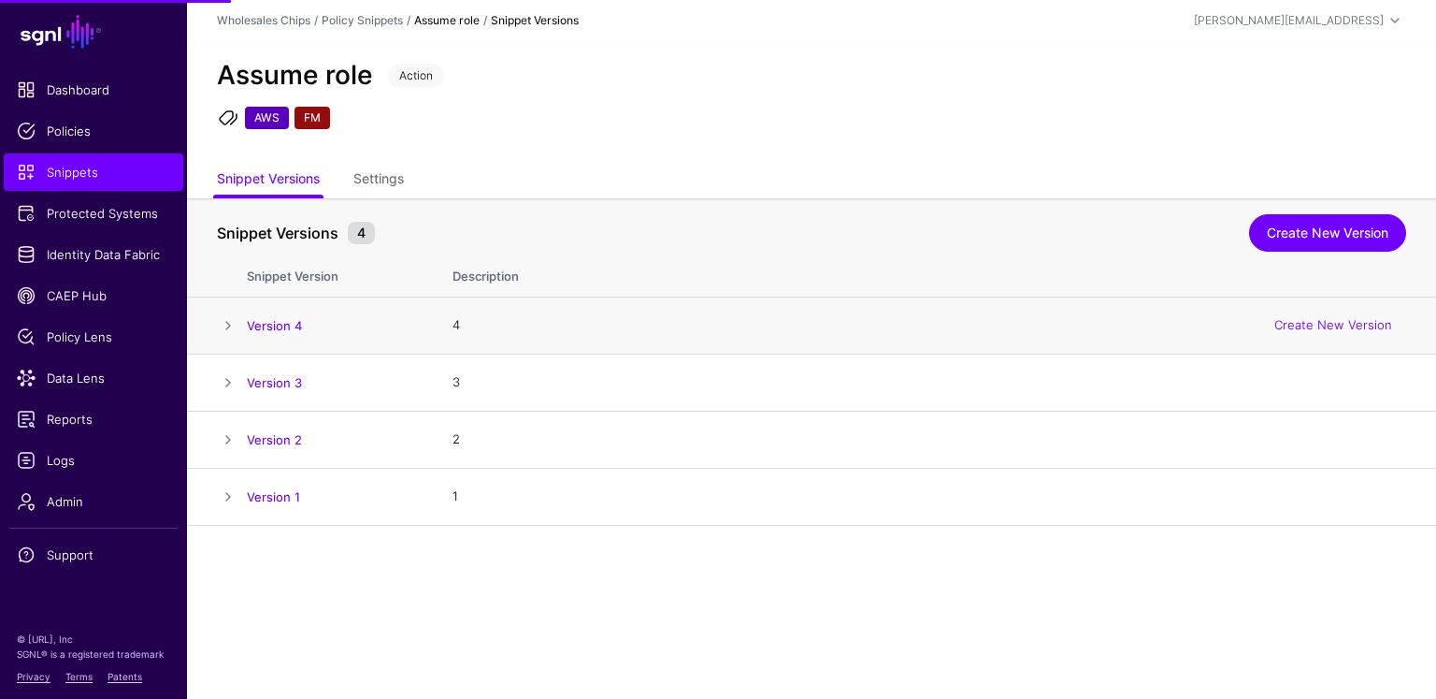
click at [224, 320] on span at bounding box center [228, 325] width 22 height 22
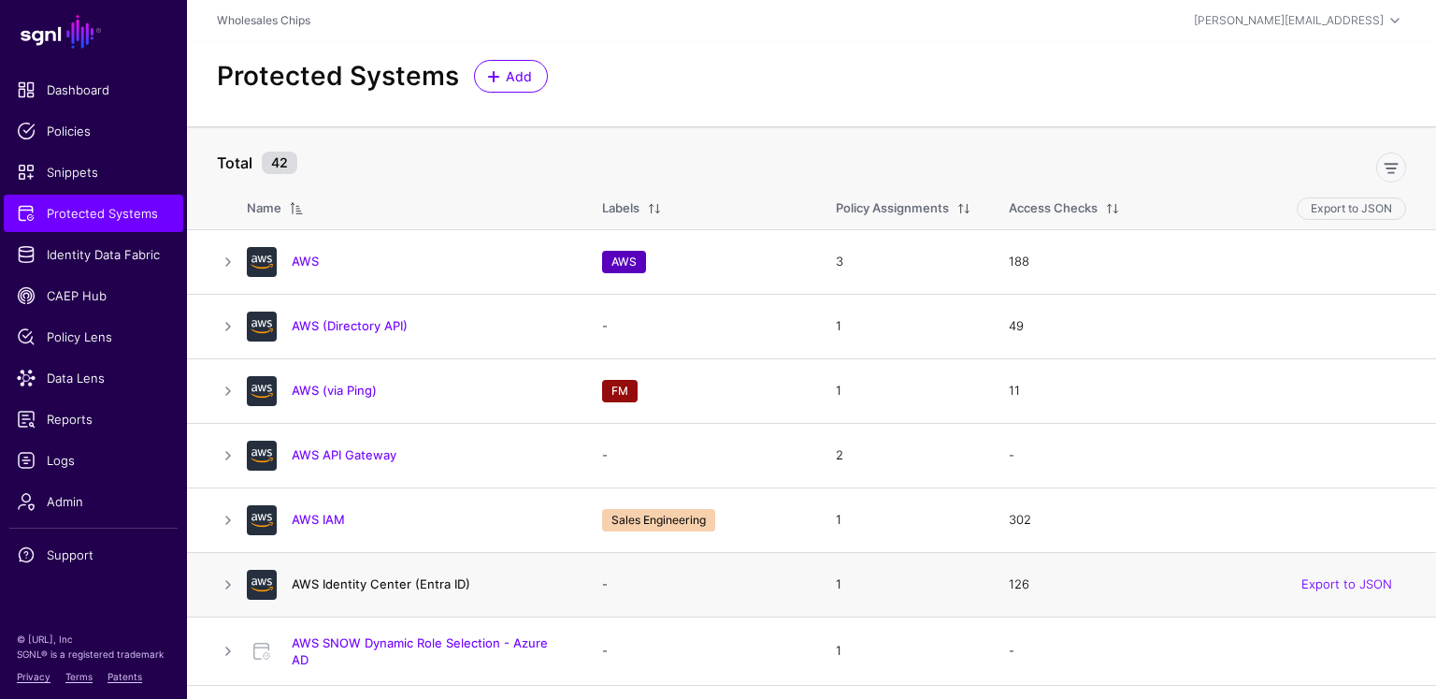
click at [374, 583] on link "AWS Identity Center (Entra ID)" at bounding box center [381, 583] width 179 height 15
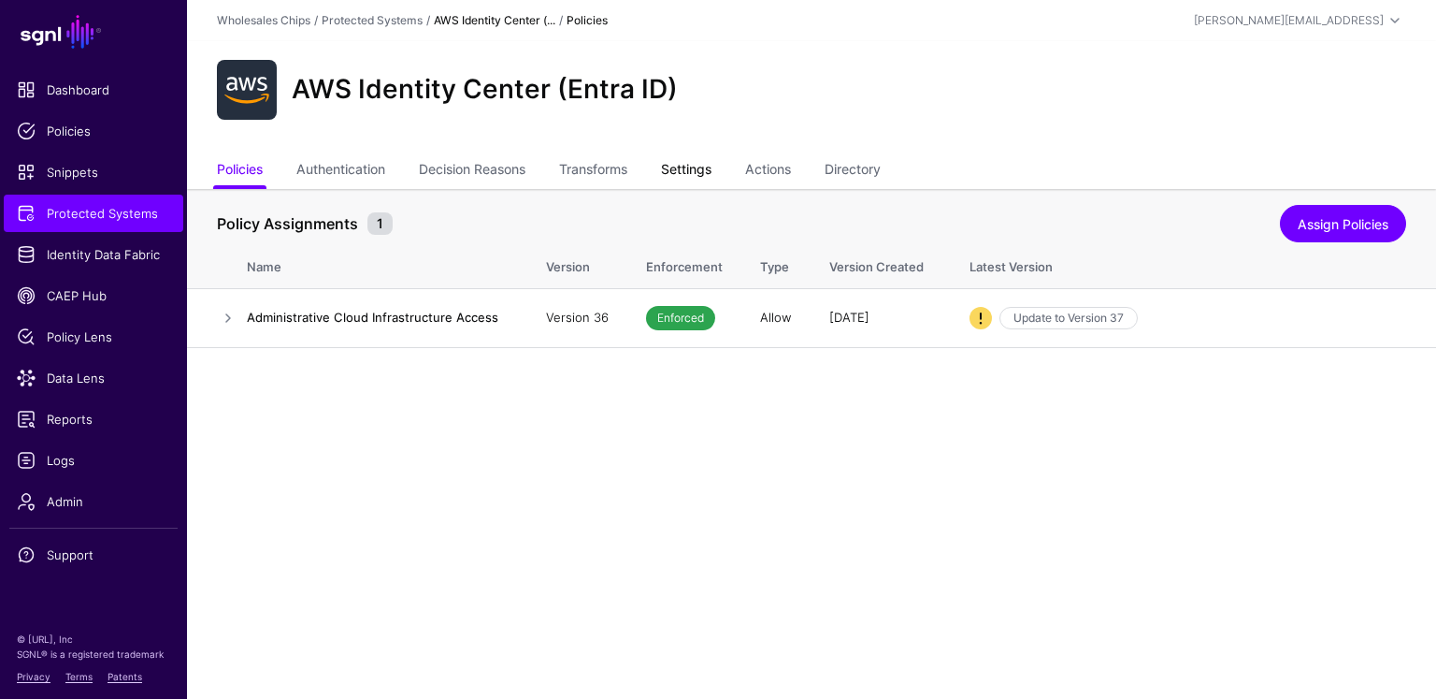
click at [690, 171] on link "Settings" at bounding box center [686, 171] width 50 height 36
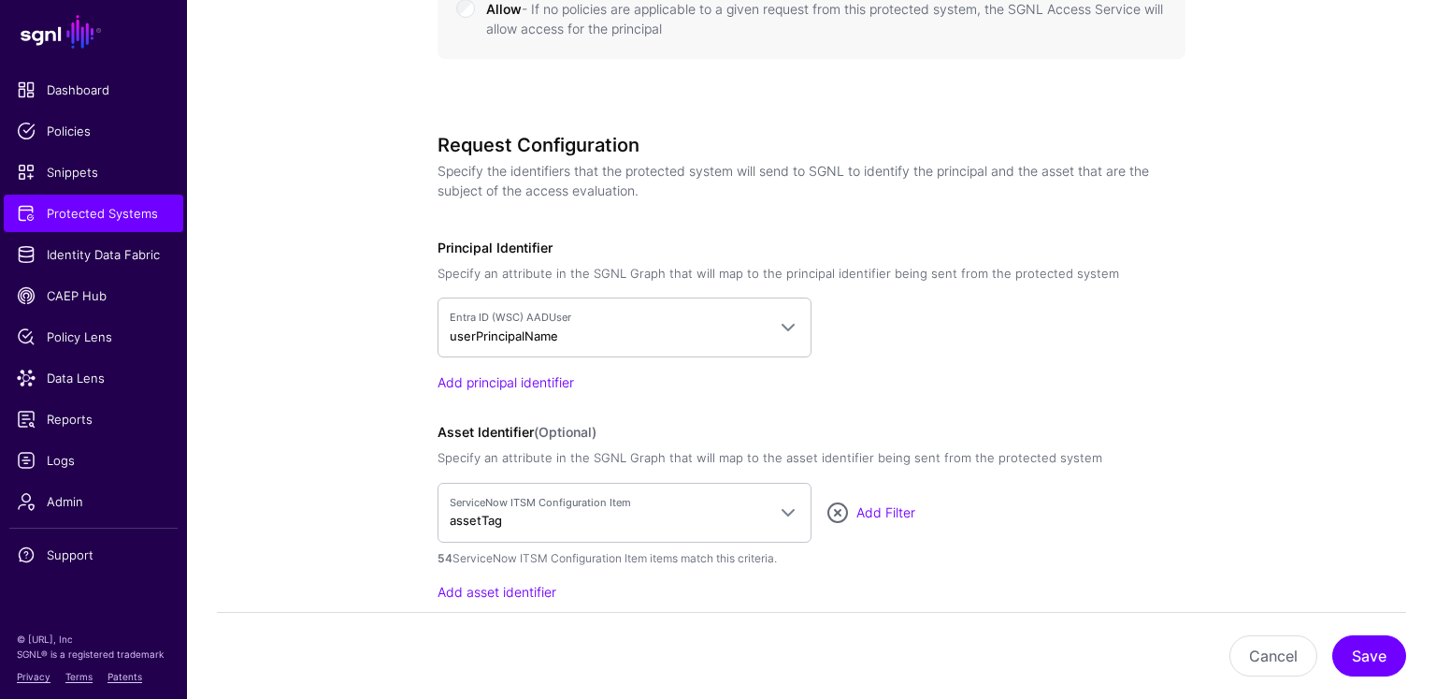
scroll to position [1455, 0]
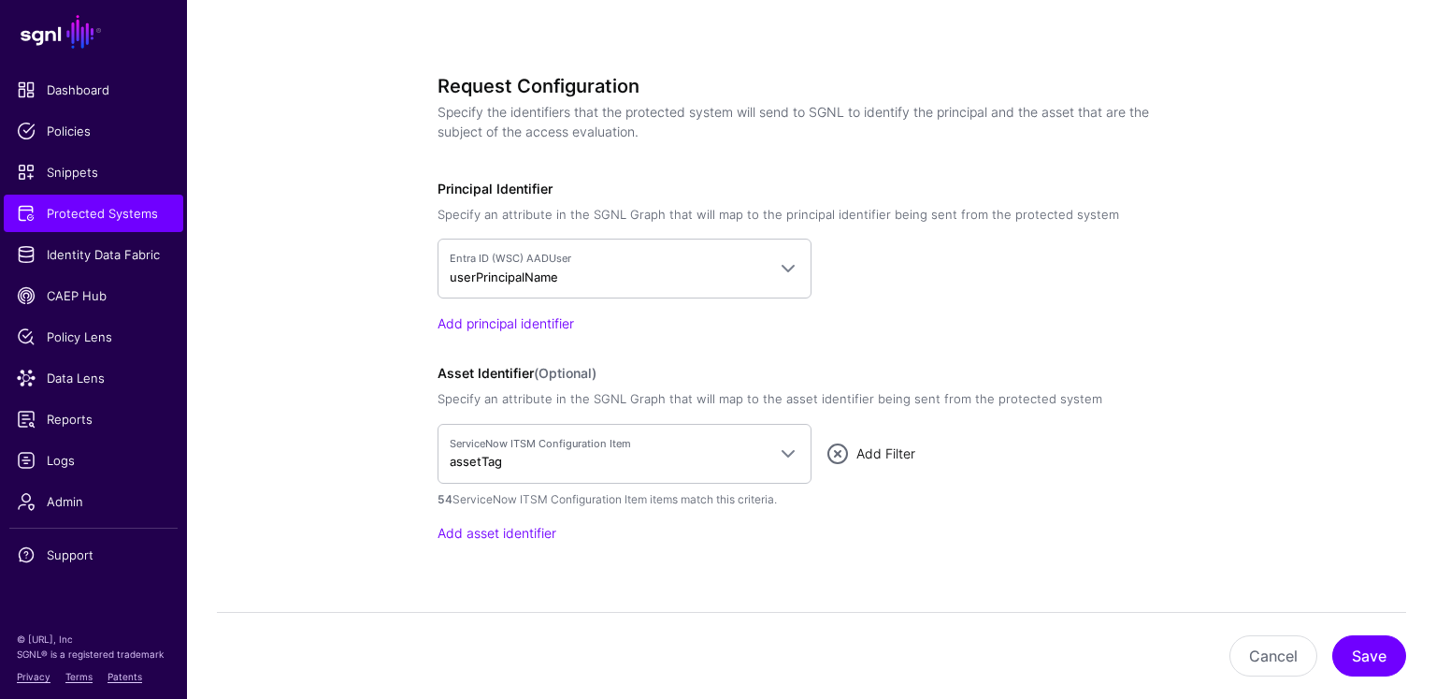
click at [893, 452] on link "Add Filter" at bounding box center [886, 453] width 59 height 16
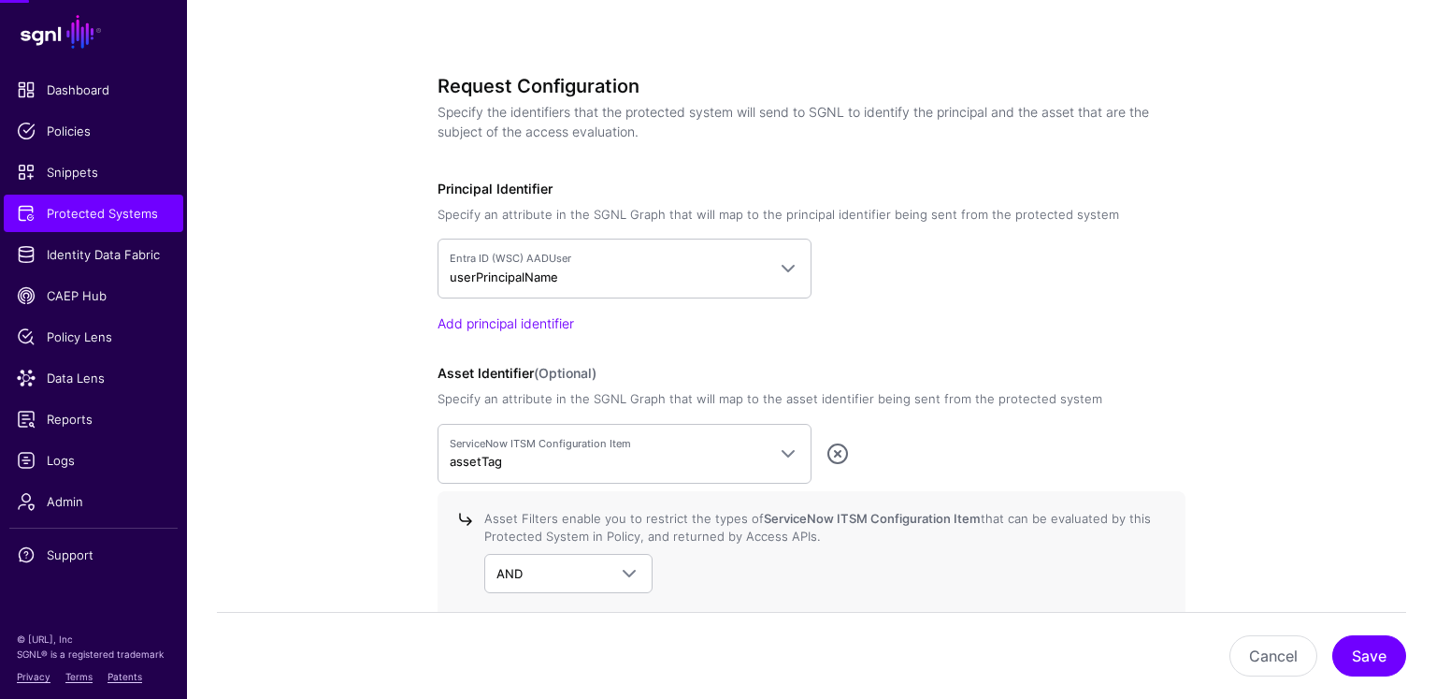
scroll to position [1642, 0]
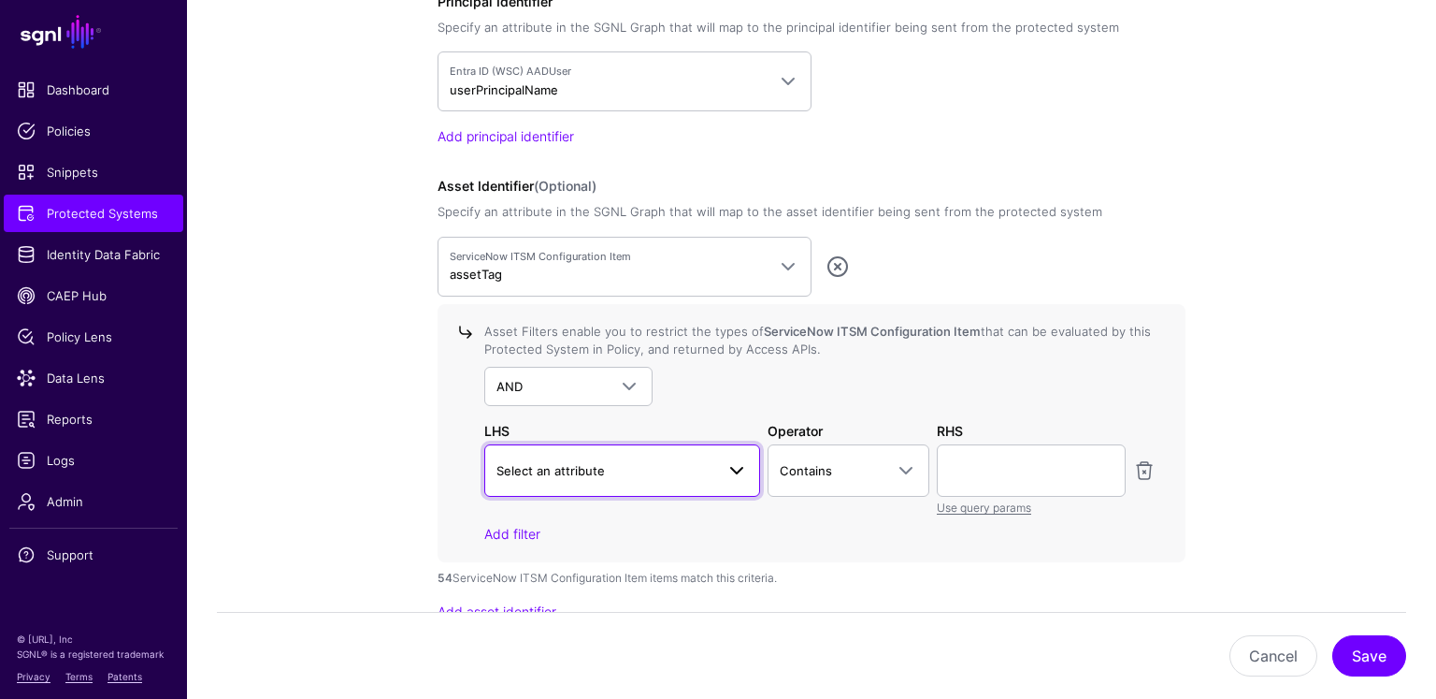
click at [733, 452] on link "Select an attribute" at bounding box center [622, 470] width 276 height 52
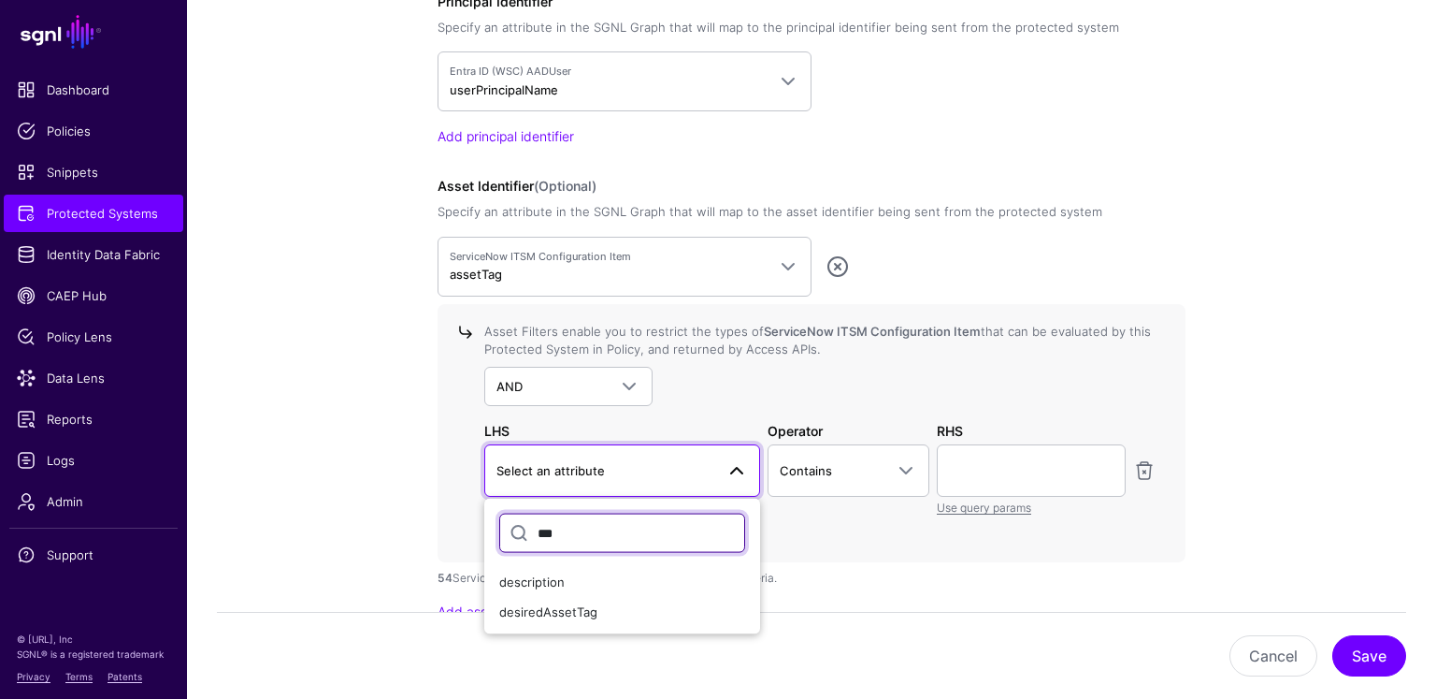
type input "***"
click at [577, 577] on div "description" at bounding box center [622, 582] width 246 height 19
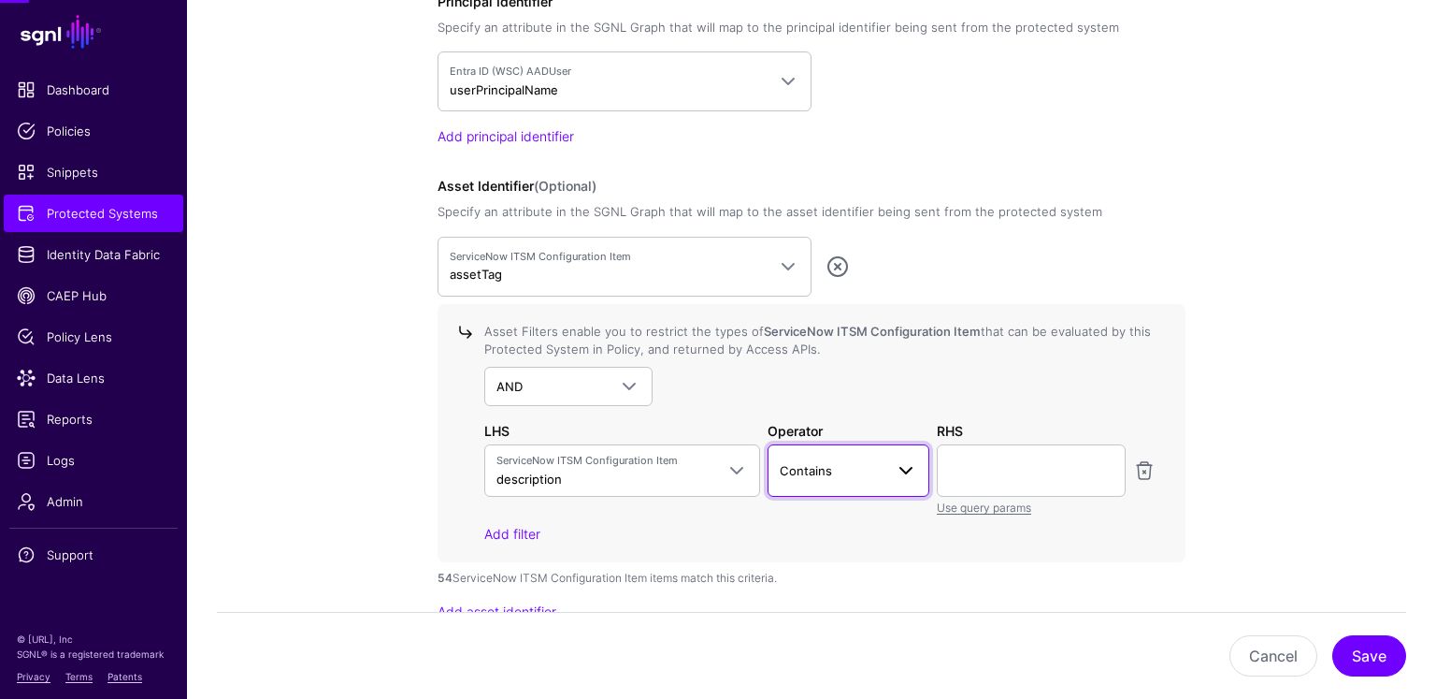
click at [848, 471] on span "Contains" at bounding box center [832, 470] width 105 height 21
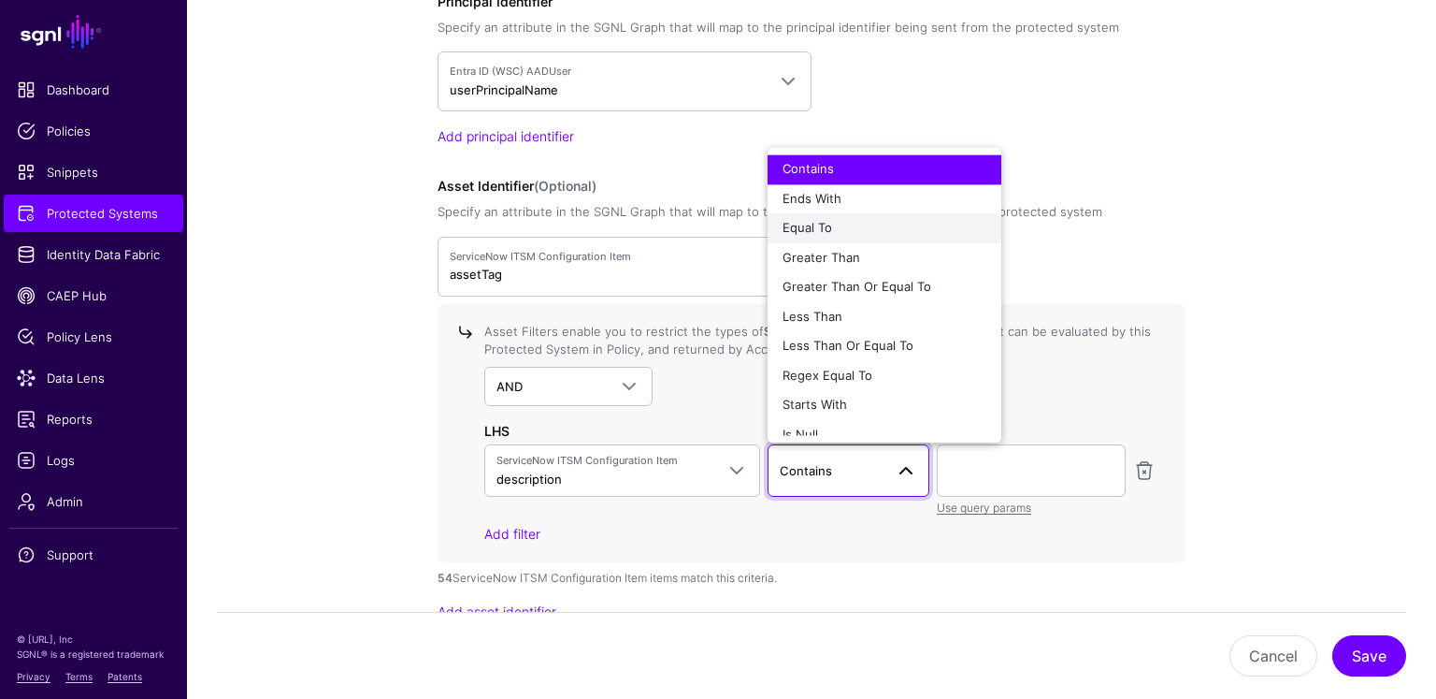
click at [838, 228] on div "Equal To" at bounding box center [885, 229] width 204 height 19
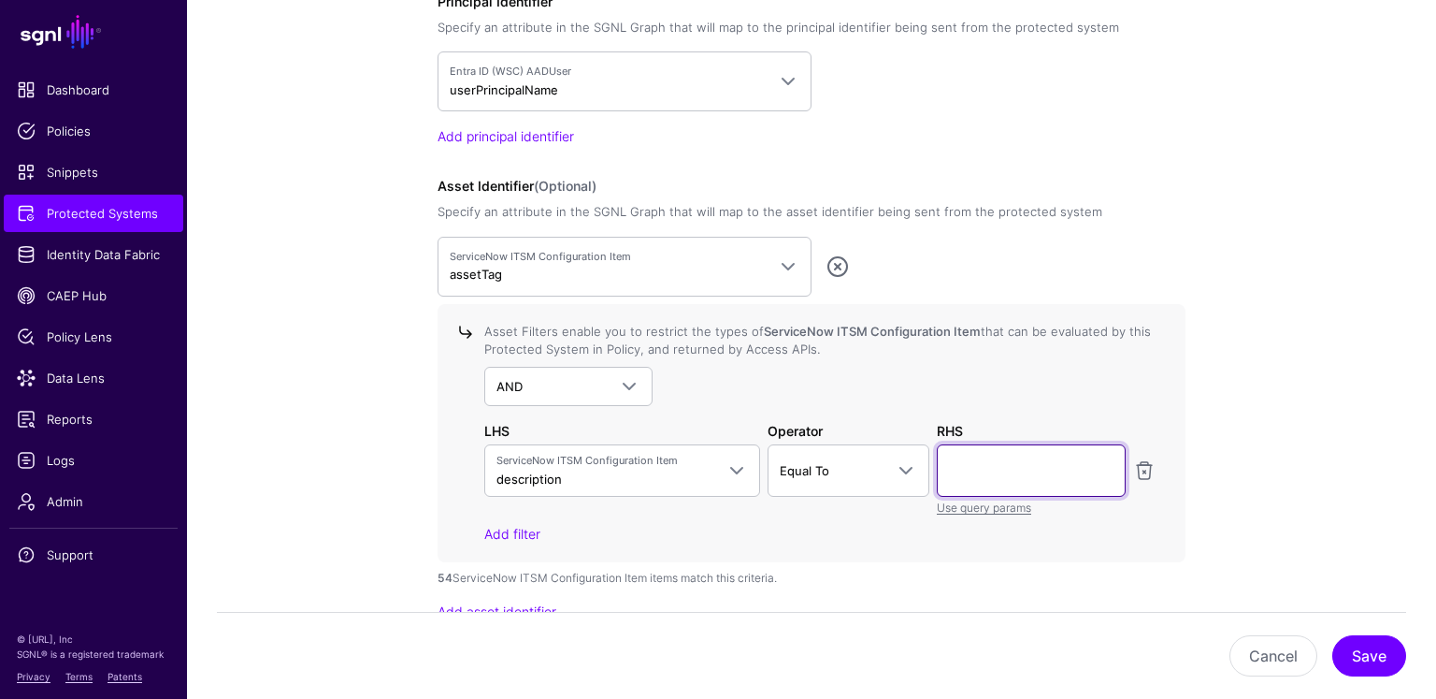
click at [1011, 449] on input "text" at bounding box center [1031, 470] width 189 height 52
paste input "**********"
type input "**********"
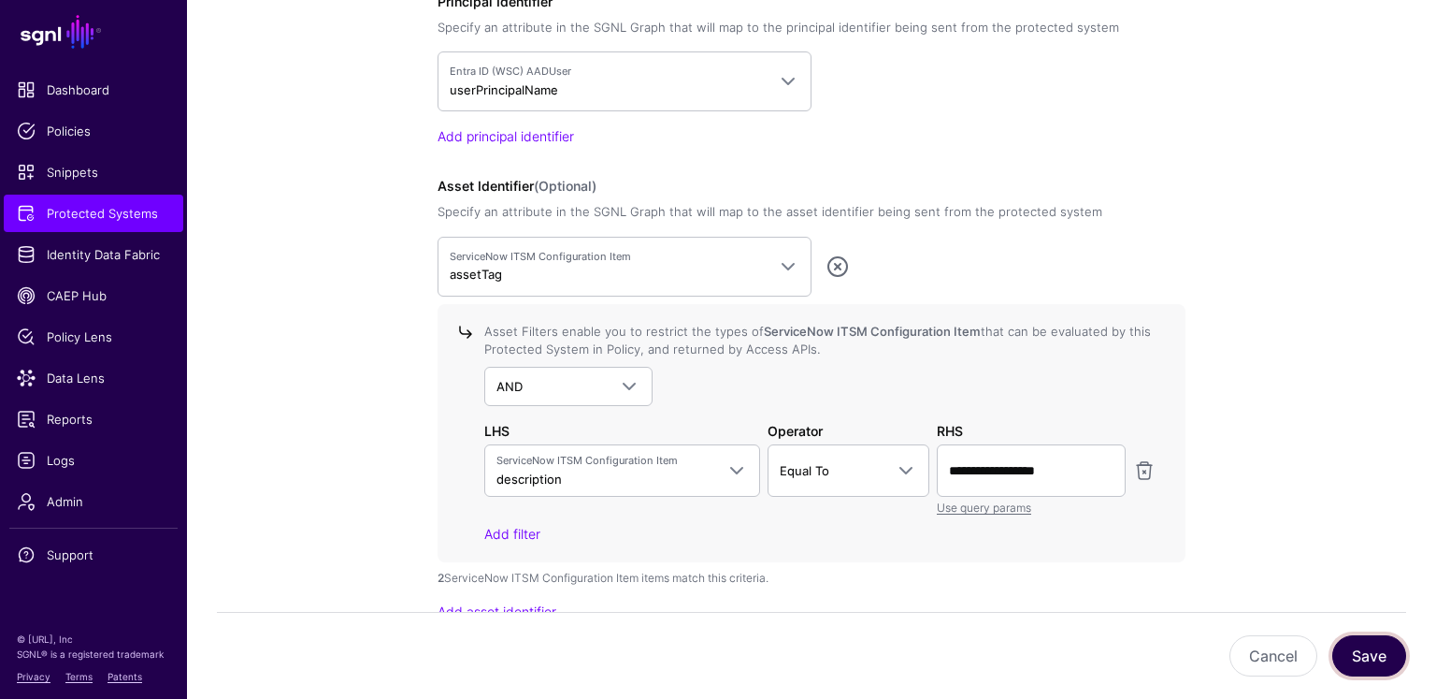
click at [1372, 661] on button "Save" at bounding box center [1370, 655] width 74 height 41
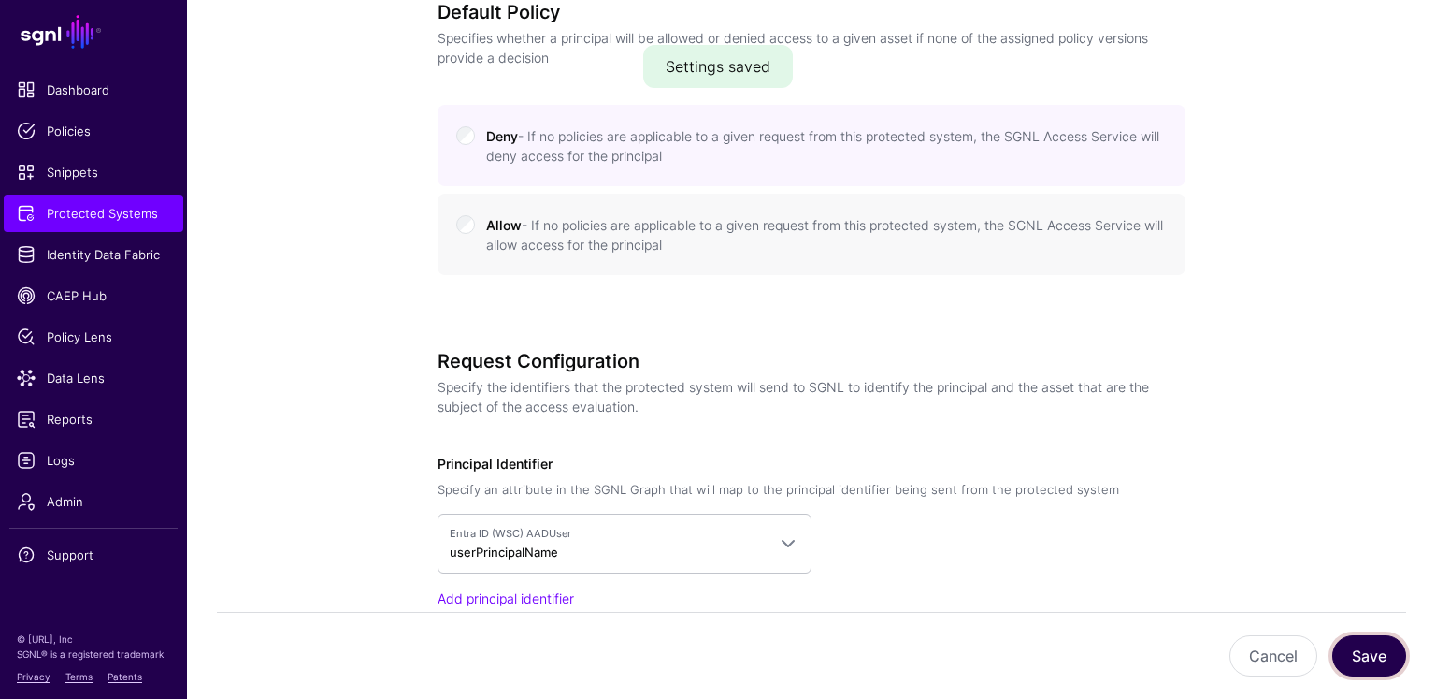
scroll to position [658, 0]
